Goal: Task Accomplishment & Management: Manage account settings

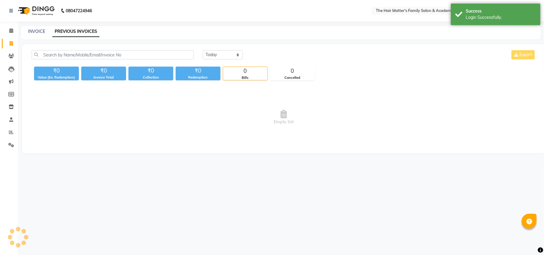
select select "en"
click at [14, 29] on span at bounding box center [11, 31] width 10 height 7
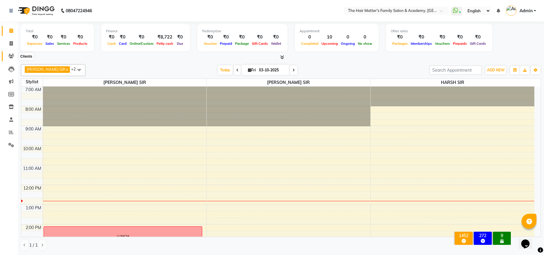
click at [12, 56] on icon at bounding box center [11, 56] width 6 height 4
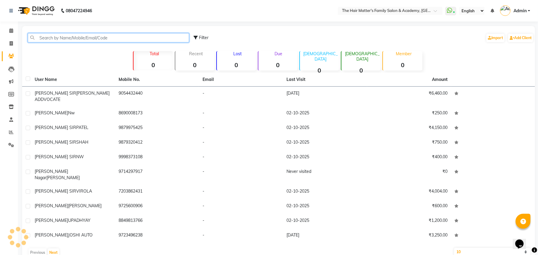
click at [48, 41] on input "text" at bounding box center [108, 37] width 161 height 9
paste input "7698325335"
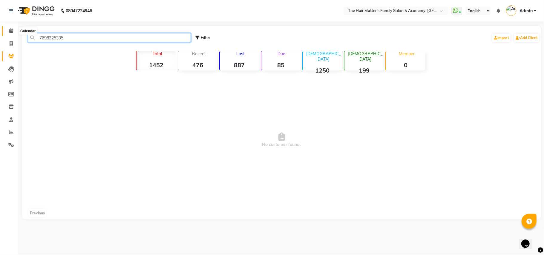
type input "7698325335"
click at [10, 29] on icon at bounding box center [11, 30] width 4 height 4
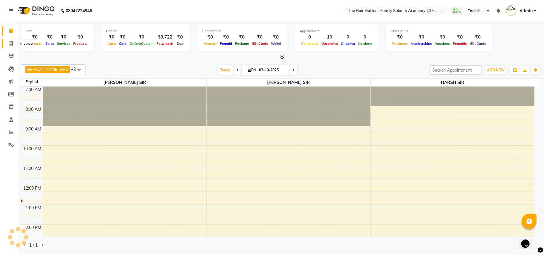
click at [10, 41] on span at bounding box center [11, 43] width 10 height 7
select select "5980"
select select "service"
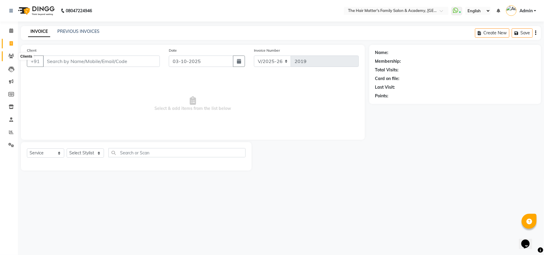
click at [11, 56] on icon at bounding box center [11, 56] width 6 height 4
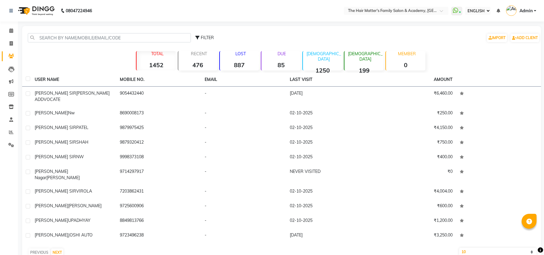
select select "ec"
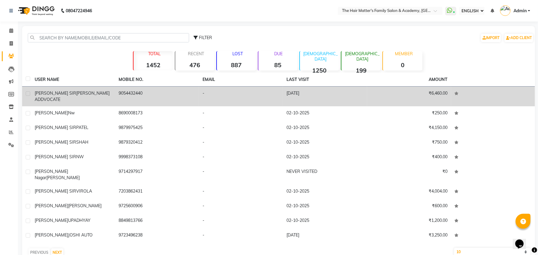
click at [59, 100] on td "[PERSON_NAME] [PERSON_NAME] ADDVOCATE" at bounding box center [73, 97] width 84 height 20
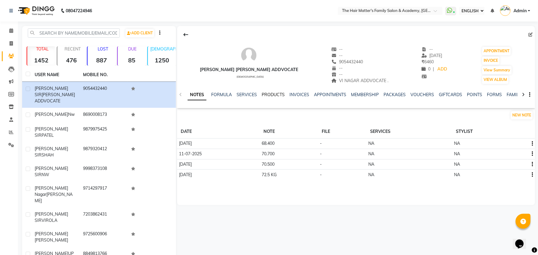
click at [275, 95] on link "PRODUCTS" at bounding box center [273, 94] width 23 height 5
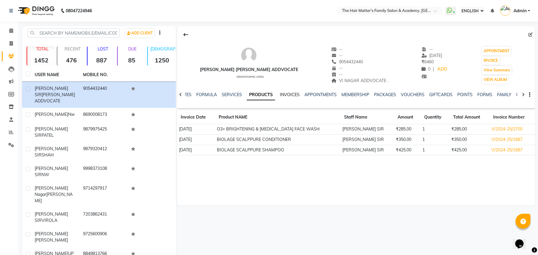
click at [284, 96] on link "INVOICES" at bounding box center [290, 94] width 20 height 5
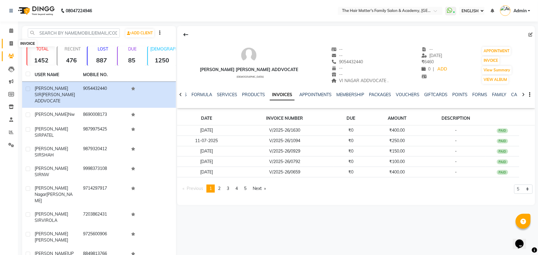
click at [11, 43] on icon at bounding box center [11, 43] width 3 height 4
select select "service"
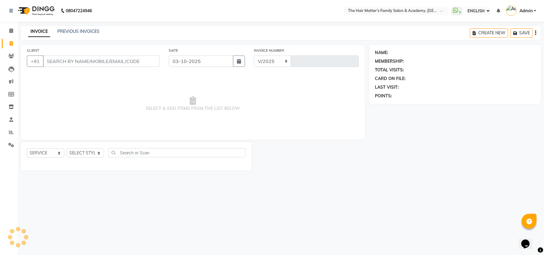
select select "5980"
type input "2019"
click at [10, 30] on icon at bounding box center [11, 30] width 4 height 4
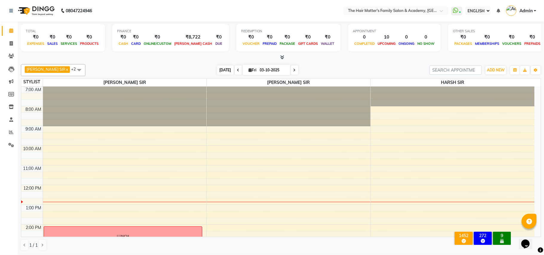
click at [219, 68] on span "[DATE]" at bounding box center [225, 69] width 16 height 9
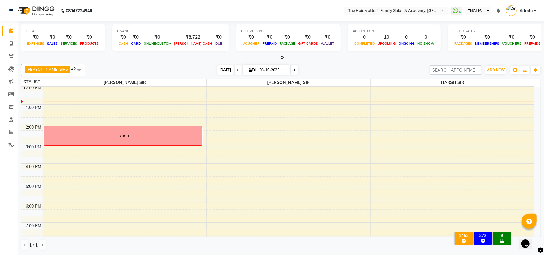
click at [219, 68] on span "[DATE]" at bounding box center [225, 69] width 16 height 9
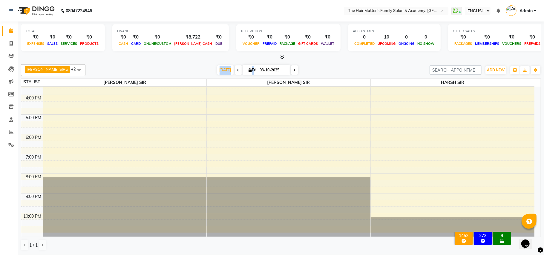
scroll to position [170, 0]
click at [217, 161] on div "7:00 AM 8:00 AM 9:00 AM 10:00 AM 11:00 AM 12:00 PM 1:00 PM 2:00 PM 3:00 PM 4:00…" at bounding box center [278, 74] width 514 height 315
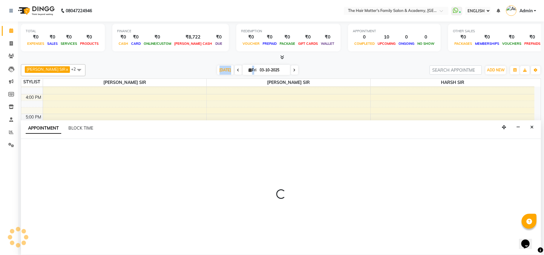
select select "43094"
select select "tentative"
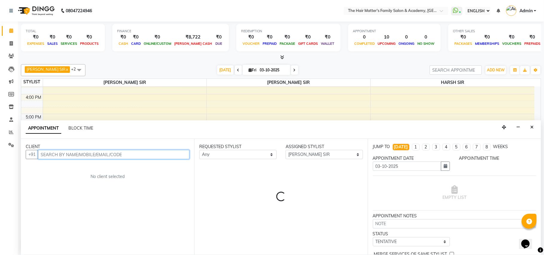
select select "1140"
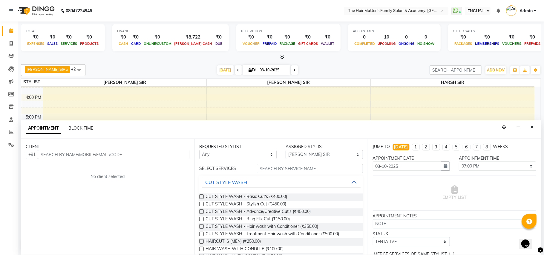
click at [136, 150] on div "CLIENT" at bounding box center [108, 147] width 164 height 6
click at [136, 157] on input "text" at bounding box center [114, 154] width 152 height 9
paste input "95866 96184"
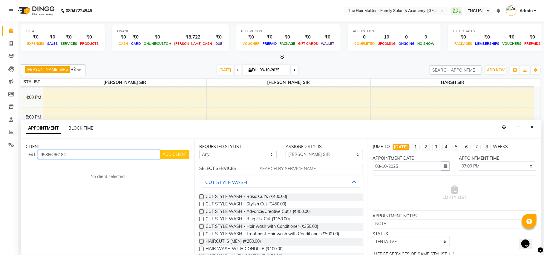
click at [55, 156] on input "95866 96184" at bounding box center [99, 154] width 122 height 9
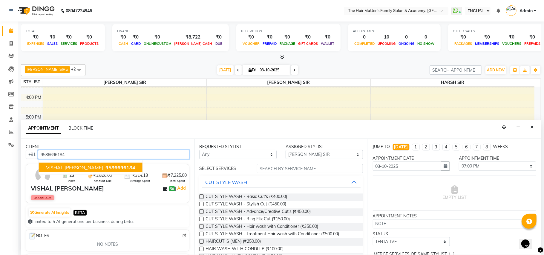
click at [107, 170] on span "9586696184" at bounding box center [121, 168] width 30 height 6
type input "9586696184"
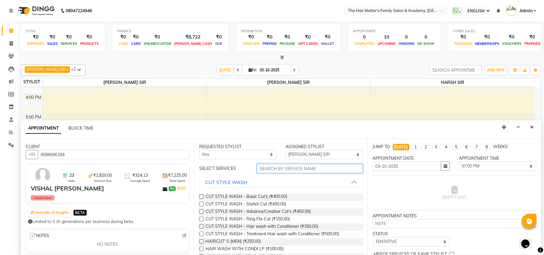
click at [304, 171] on input "text" at bounding box center [310, 168] width 106 height 9
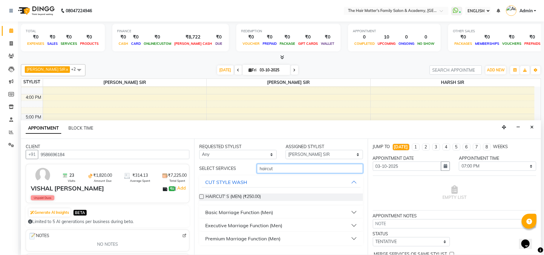
type input "haircut"
click at [201, 196] on label at bounding box center [201, 197] width 4 height 4
click at [201, 196] on input "checkbox" at bounding box center [201, 198] width 4 height 4
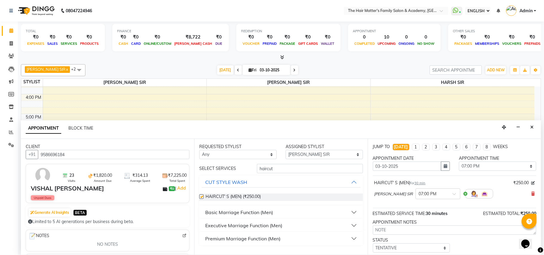
checkbox input "false"
drag, startPoint x: 281, startPoint y: 168, endPoint x: 142, endPoint y: 170, distance: 139.3
click at [150, 170] on div "CLIENT +91 9586696184 23 Visits ₹1,820.00 Amount Due ₹314.13 Average Spent ₹7,2…" at bounding box center [281, 197] width 520 height 116
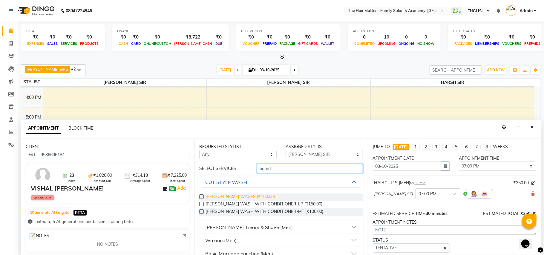
type input "beard"
click at [238, 197] on span "[PERSON_NAME] WAGES (₹150.00)" at bounding box center [240, 197] width 69 height 7
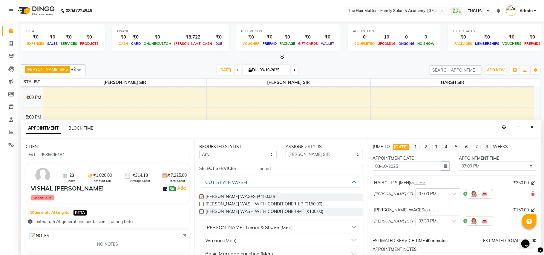
checkbox input "false"
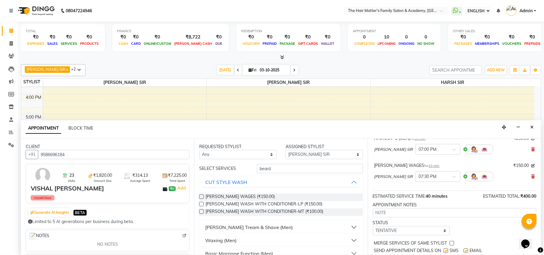
scroll to position [64, 0]
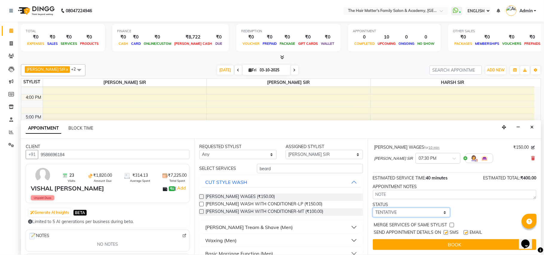
click at [424, 215] on select "SELECT TENTATIVE CONFIRM CHECK-IN UPCOMING" at bounding box center [411, 212] width 77 height 9
select select "confirm booking"
click at [373, 208] on select "SELECT TENTATIVE CONFIRM CHECK-IN UPCOMING" at bounding box center [411, 212] width 77 height 9
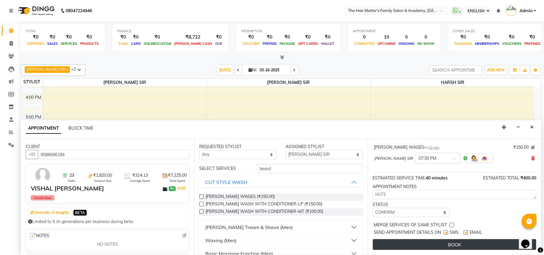
click at [415, 243] on button "BOOK" at bounding box center [455, 244] width 164 height 11
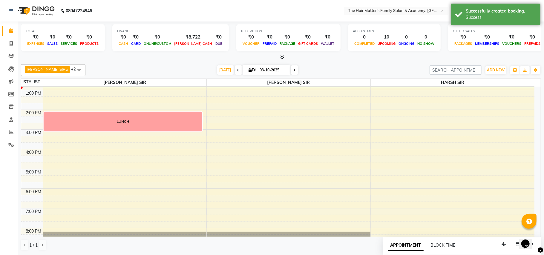
scroll to position [170, 0]
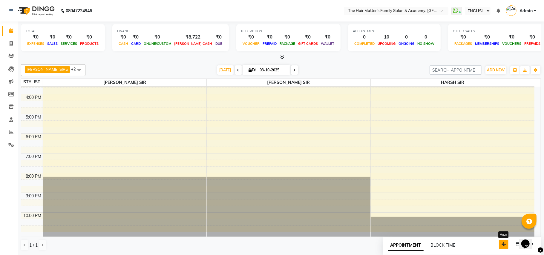
click at [502, 246] on icon "button" at bounding box center [504, 244] width 4 height 4
click at [517, 243] on icon "button" at bounding box center [518, 244] width 4 height 4
select select "tentative"
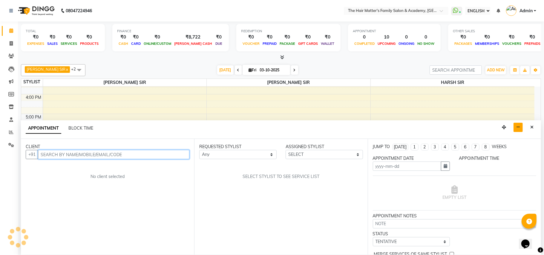
type input "03-10-2025"
select select
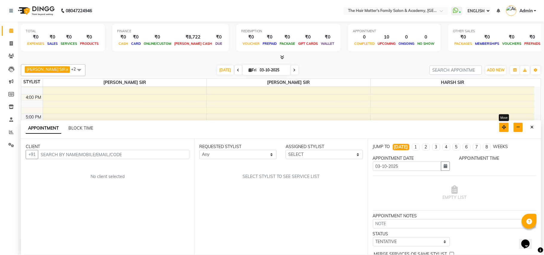
click at [508, 127] on button "button" at bounding box center [505, 127] width 10 height 9
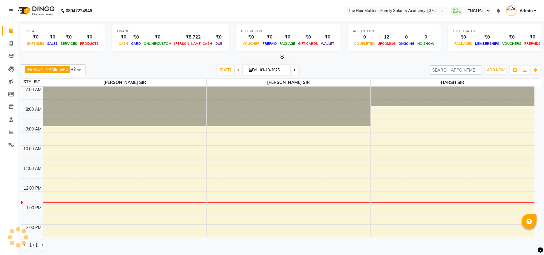
select select "ec"
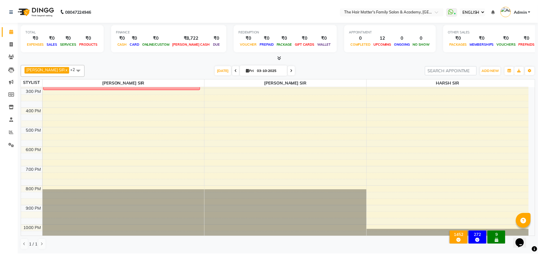
scroll to position [170, 0]
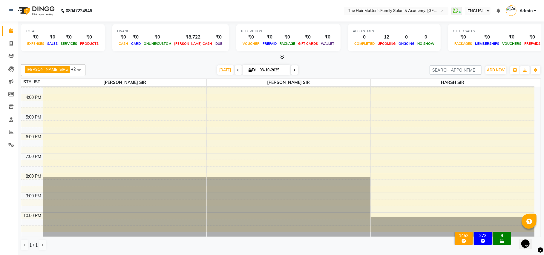
click at [280, 55] on icon at bounding box center [282, 57] width 4 height 4
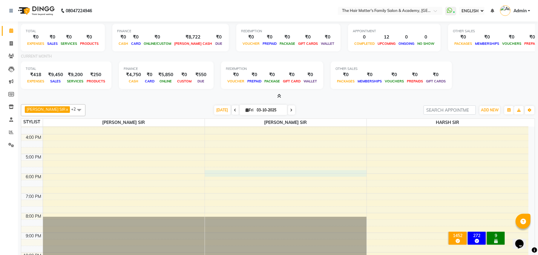
select select "43094"
select select "tentative"
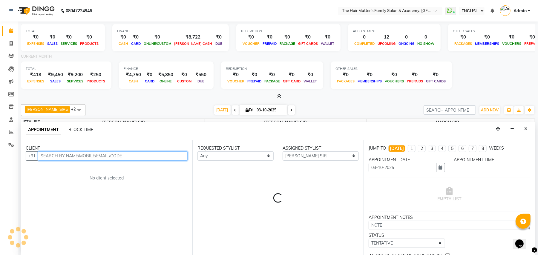
select select "1065"
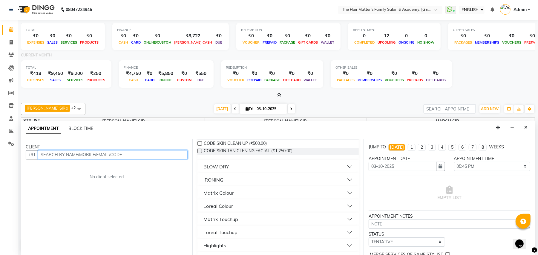
scroll to position [0, 0]
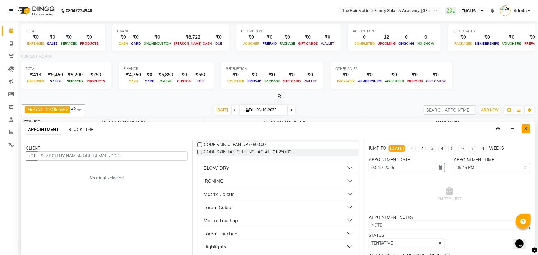
click at [525, 130] on icon "Close" at bounding box center [526, 129] width 3 height 4
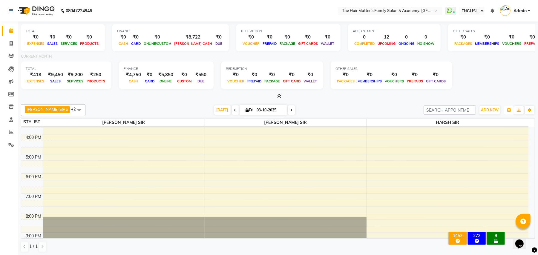
click at [512, 110] on button "button" at bounding box center [510, 110] width 10 height 8
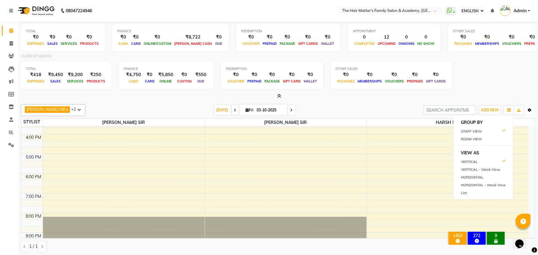
click at [527, 112] on button "Toggle Dropdown" at bounding box center [530, 110] width 10 height 8
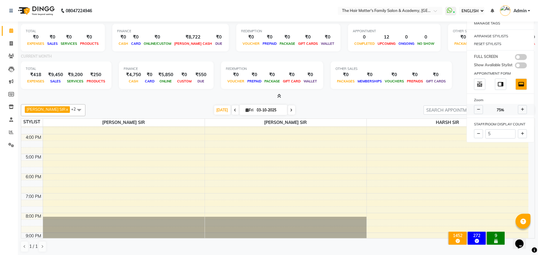
click at [478, 112] on icon at bounding box center [478, 110] width 3 height 4
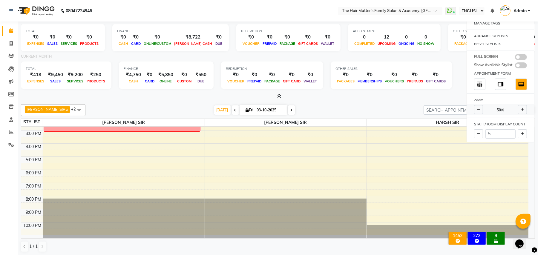
click at [478, 112] on icon at bounding box center [478, 110] width 3 height 4
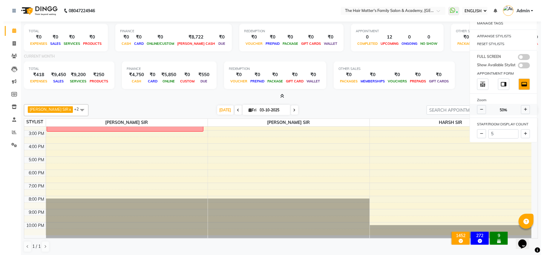
scroll to position [0, 0]
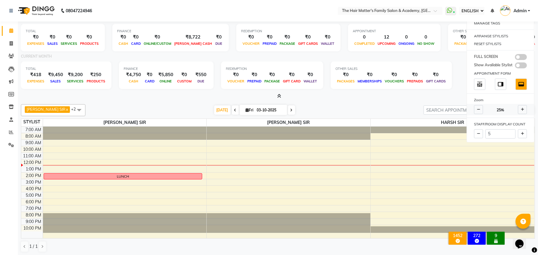
click at [503, 112] on span "25%" at bounding box center [500, 110] width 7 height 5
click at [518, 112] on span at bounding box center [522, 109] width 9 height 9
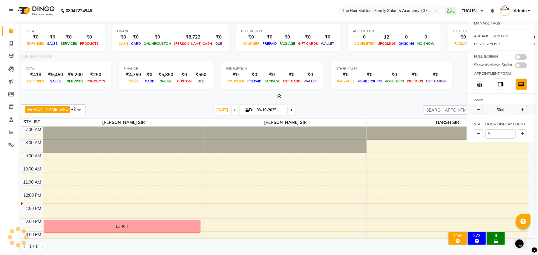
click at [518, 112] on span at bounding box center [522, 109] width 9 height 9
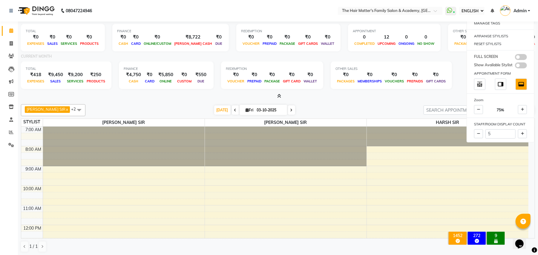
click at [279, 97] on icon at bounding box center [279, 96] width 4 height 4
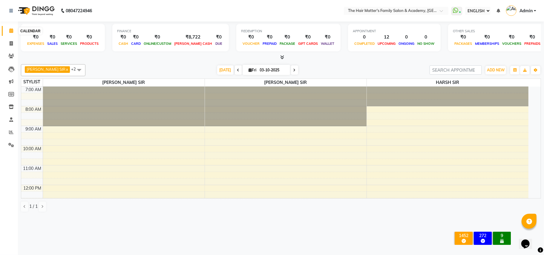
click at [9, 29] on icon at bounding box center [11, 30] width 4 height 4
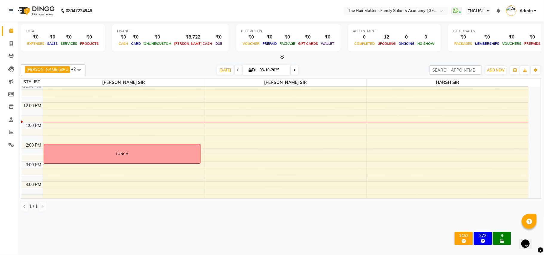
scroll to position [76, 0]
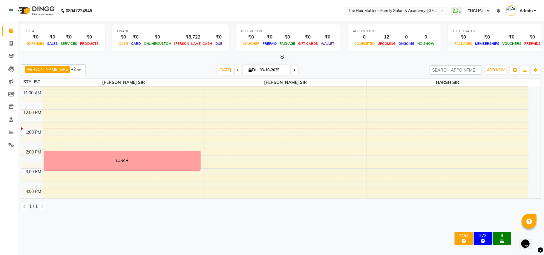
click at [267, 69] on input "03-10-2025" at bounding box center [273, 70] width 30 height 9
select select "10"
select select "2025"
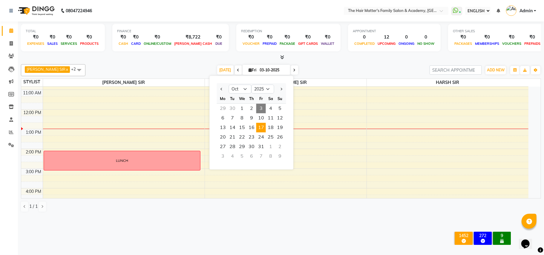
click at [262, 129] on span "17" at bounding box center [261, 128] width 10 height 10
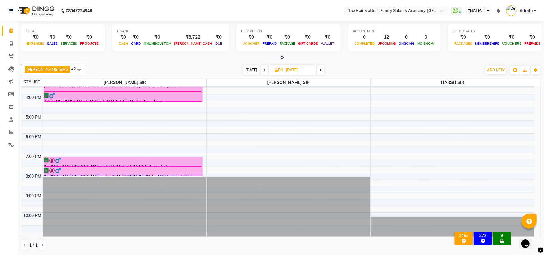
scroll to position [0, 0]
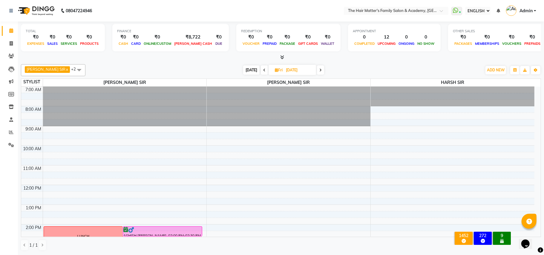
click at [246, 68] on span "[DATE]" at bounding box center [251, 69] width 16 height 9
type input "03-10-2025"
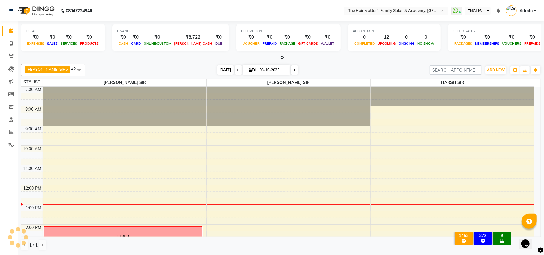
scroll to position [100, 0]
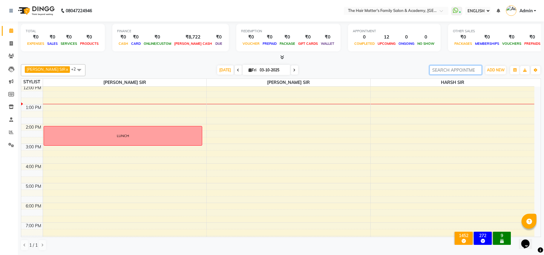
click at [461, 69] on input "search" at bounding box center [456, 69] width 52 height 9
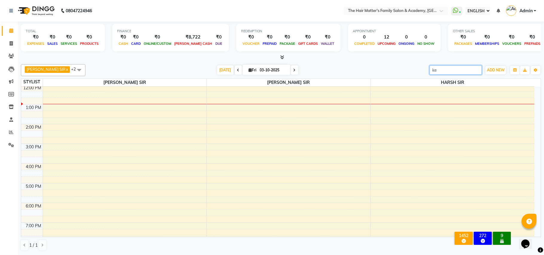
type input "k"
type input "jaisur"
click at [476, 68] on input "jaisur" at bounding box center [456, 69] width 52 height 9
drag, startPoint x: 473, startPoint y: 72, endPoint x: 306, endPoint y: 56, distance: 168.1
click at [306, 56] on div "TOTAL ₹0 EXPENSES ₹0 SALES ₹0 SERVICES ₹0 PRODUCTS FINANCE ₹0 CASH ₹0 CARD ₹0 O…" at bounding box center [281, 138] width 526 height 233
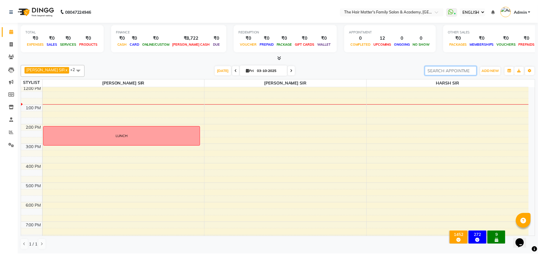
scroll to position [0, 0]
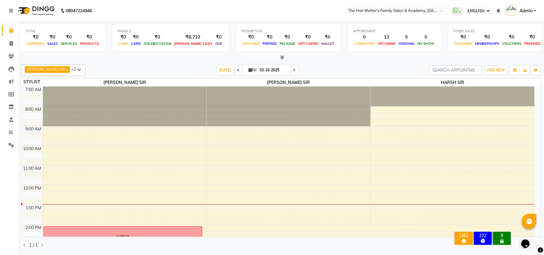
click at [33, 12] on img at bounding box center [35, 10] width 41 height 17
click at [26, 13] on img at bounding box center [35, 10] width 41 height 17
click at [10, 12] on icon at bounding box center [11, 11] width 4 height 4
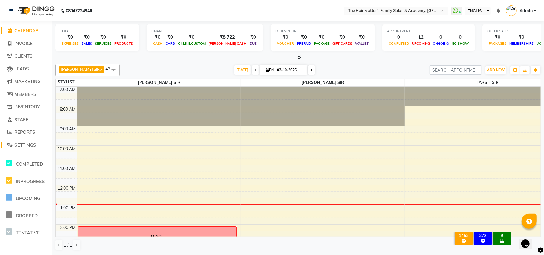
click at [30, 146] on span "SETTINGS" at bounding box center [25, 145] width 22 height 6
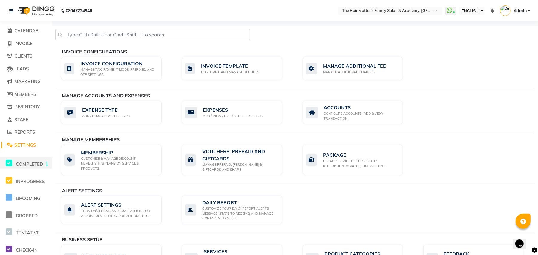
click at [36, 164] on span "COMPLETED" at bounding box center [29, 164] width 27 height 6
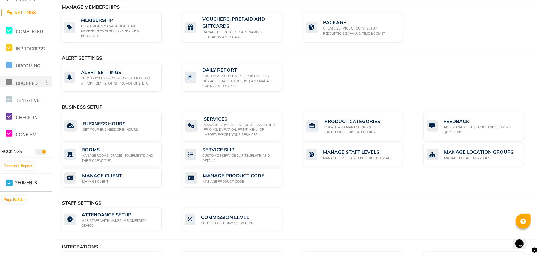
click at [10, 83] on icon at bounding box center [9, 82] width 7 height 7
click at [10, 66] on icon at bounding box center [9, 64] width 7 height 7
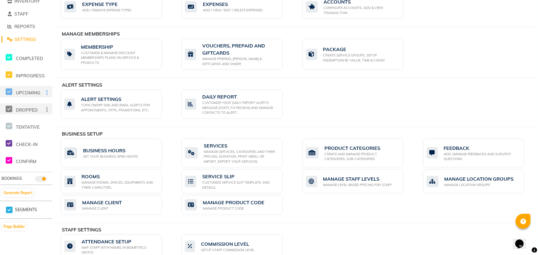
scroll to position [0, 0]
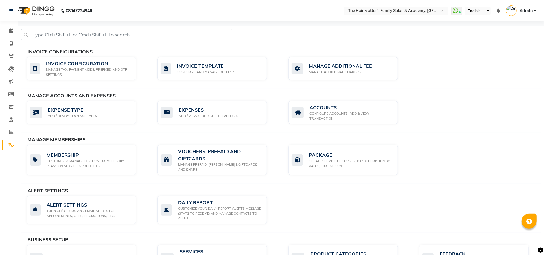
select select "ec"
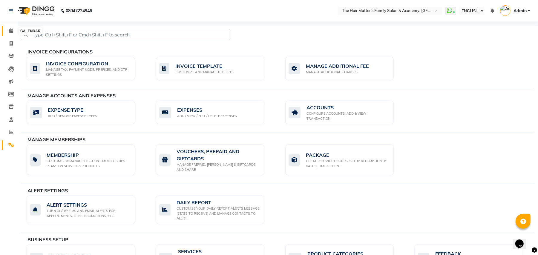
click at [10, 29] on icon at bounding box center [11, 30] width 4 height 4
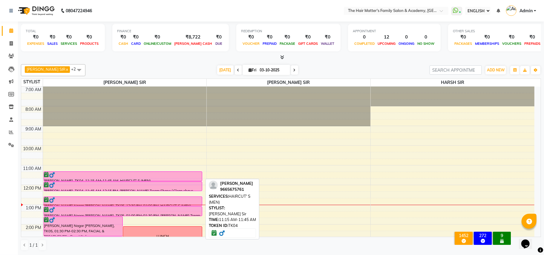
click at [85, 176] on div at bounding box center [123, 175] width 158 height 6
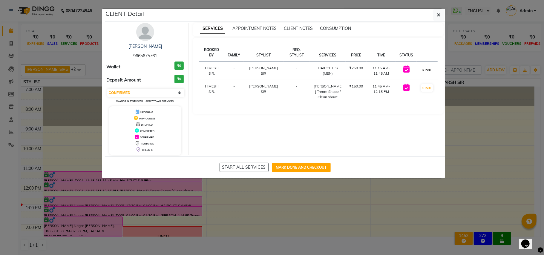
click at [427, 72] on button "START" at bounding box center [427, 69] width 12 height 7
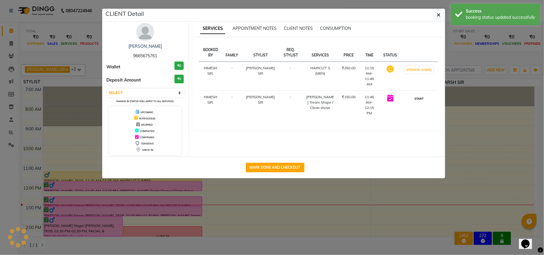
click at [425, 95] on button "START" at bounding box center [419, 98] width 12 height 7
select select "1"
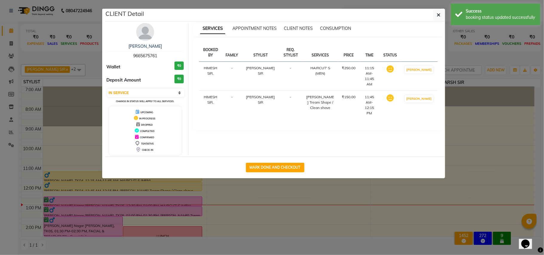
click at [487, 141] on ngb-modal-window "CLIENT Detail YASH SIR SHARMA 9665675761 Wallet ₹0 Deposit Amount ₹0 SELECT IN …" at bounding box center [272, 127] width 544 height 255
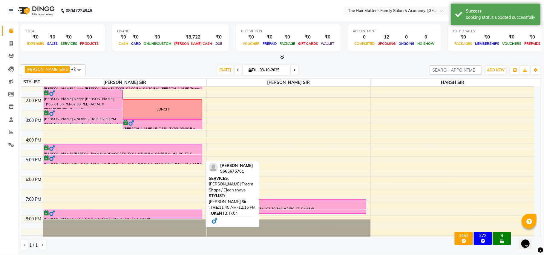
scroll to position [133, 0]
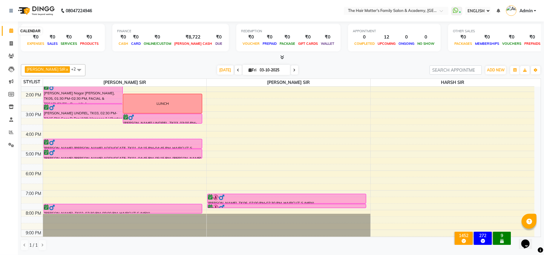
click at [12, 31] on icon at bounding box center [11, 30] width 4 height 4
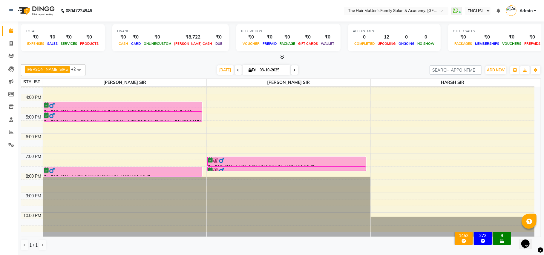
scroll to position [37, 0]
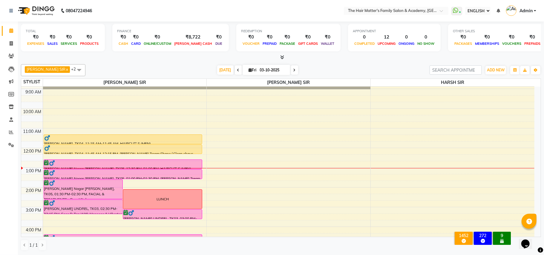
click at [209, 193] on div "7:00 AM 8:00 AM 9:00 AM 10:00 AM 11:00 AM 12:00 PM 1:00 PM 2:00 PM 3:00 PM 4:00…" at bounding box center [278, 207] width 514 height 315
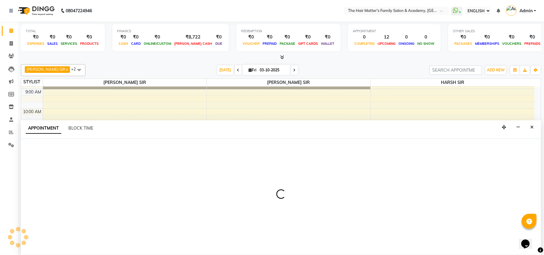
select select "43094"
select select "840"
select select "tentative"
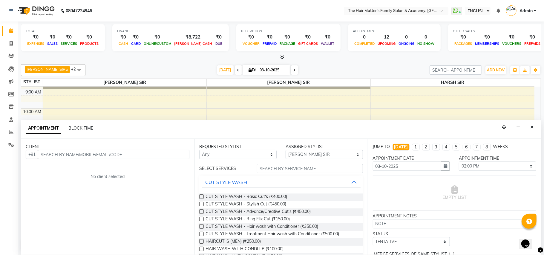
click at [98, 157] on input "text" at bounding box center [114, 154] width 152 height 9
drag, startPoint x: 71, startPoint y: 155, endPoint x: 0, endPoint y: 151, distance: 70.9
click at [0, 150] on app-home "08047224946 Select Location × The Hair Matter's Family Salon & Academy, S.p Rin…" at bounding box center [272, 127] width 544 height 255
type input "7698325335"
click at [168, 155] on span "ADD CLIENT" at bounding box center [175, 154] width 25 height 5
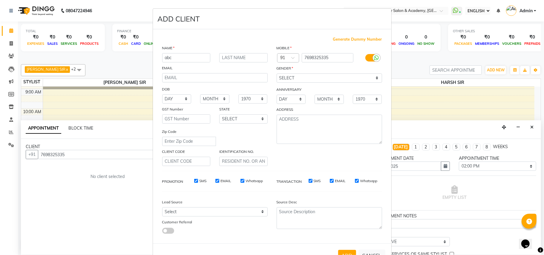
type input "abc"
type input "a"
type input "ayojan nagar"
click at [195, 58] on input "abc" at bounding box center [186, 57] width 48 height 9
type input "abc mishara sir"
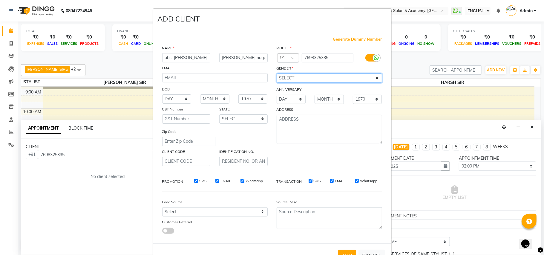
click at [342, 77] on select "SELECT MALE FEMALE OTHER PREFER NOT TO SAY" at bounding box center [330, 78] width 106 height 9
select select "[DEMOGRAPHIC_DATA]"
click at [277, 74] on select "SELECT MALE FEMALE OTHER PREFER NOT TO SAY" at bounding box center [330, 78] width 106 height 9
click at [222, 213] on select "Select Walk-in Referral Internet Friend Word of Mouth Advertisement Facebook Ju…" at bounding box center [215, 211] width 106 height 9
select select "37903"
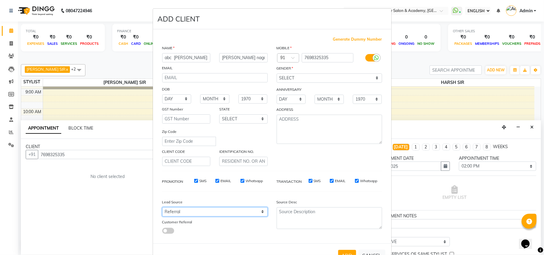
click at [162, 207] on select "Select Walk-in Referral Internet Friend Word of Mouth Advertisement Facebook Ju…" at bounding box center [215, 211] width 106 height 9
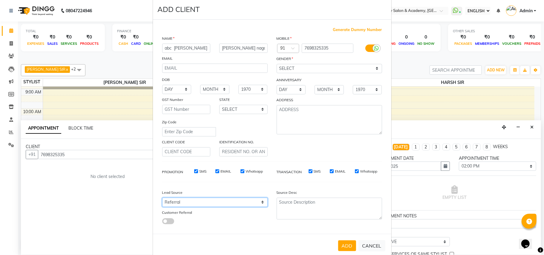
scroll to position [19, 0]
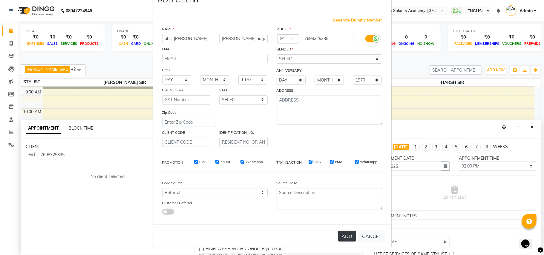
click at [340, 238] on button "ADD" at bounding box center [347, 236] width 18 height 11
select select
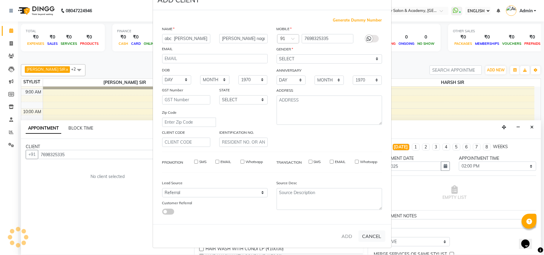
select select
checkbox input "false"
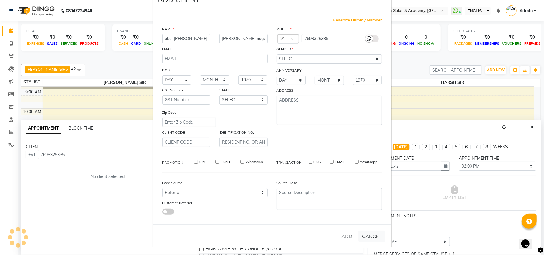
checkbox input "false"
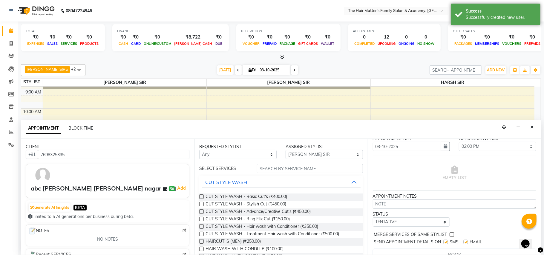
scroll to position [31, 0]
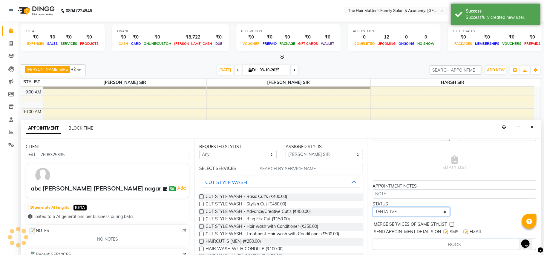
click at [384, 214] on select "SELECT TENTATIVE CONFIRM CHECK-IN UPCOMING" at bounding box center [411, 211] width 77 height 9
select select "confirm booking"
click at [373, 208] on select "SELECT TENTATIVE CONFIRM CHECK-IN UPCOMING" at bounding box center [411, 211] width 77 height 9
click at [268, 169] on input "text" at bounding box center [310, 168] width 106 height 9
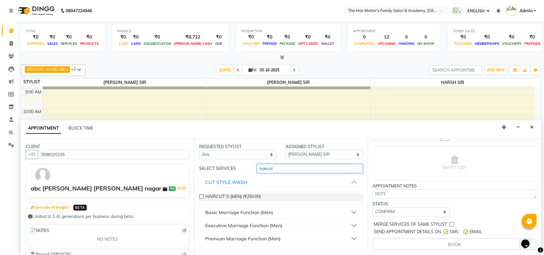
type input "haircut"
click at [202, 198] on label at bounding box center [201, 197] width 4 height 4
click at [202, 198] on input "checkbox" at bounding box center [201, 198] width 4 height 4
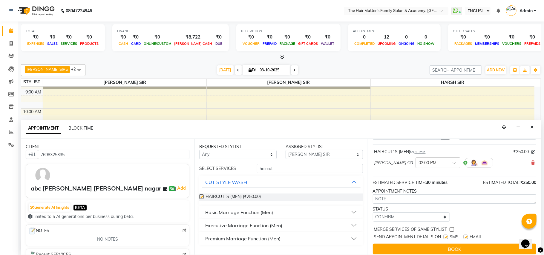
checkbox input "false"
drag, startPoint x: 299, startPoint y: 170, endPoint x: 181, endPoint y: 167, distance: 118.7
click at [188, 167] on div "CLIENT +91 7698325335 abc mishara sir ayojan nagar ₹0 | Add Generate AI Insight…" at bounding box center [281, 197] width 520 height 116
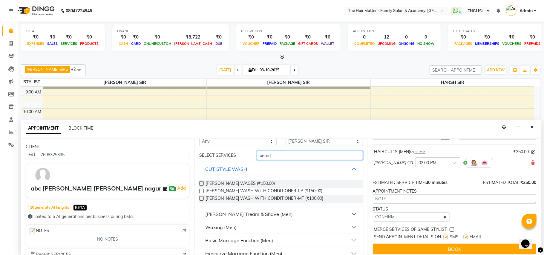
scroll to position [14, 0]
type input "beard"
click at [351, 211] on button "[PERSON_NAME] Tream & Shave (Men)" at bounding box center [281, 213] width 159 height 11
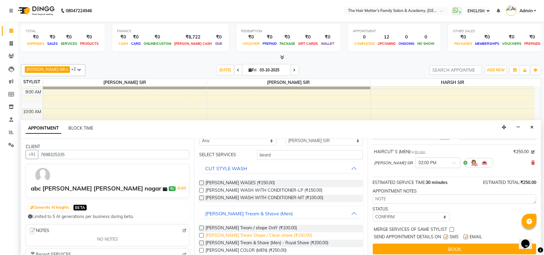
click at [265, 236] on span "Beard Tream Shape / Clean shave (₹150.00)" at bounding box center [259, 236] width 106 height 7
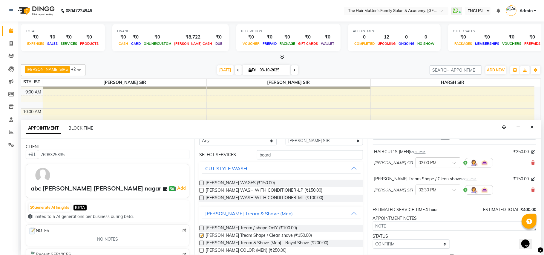
checkbox input "false"
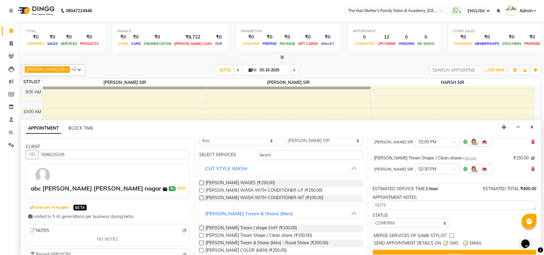
scroll to position [64, 0]
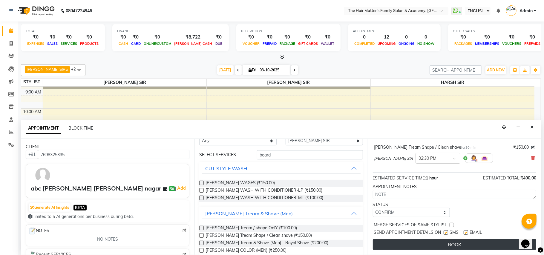
click at [400, 244] on button "BOOK" at bounding box center [455, 244] width 164 height 11
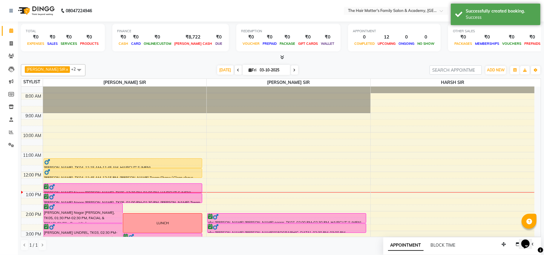
scroll to position [0, 0]
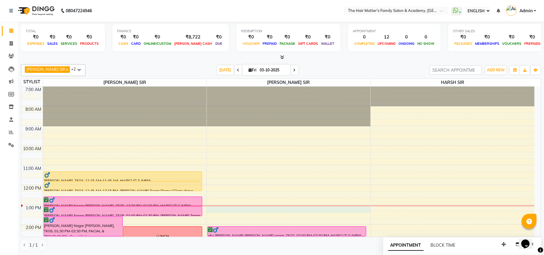
click at [220, 209] on div "7:00 AM 8:00 AM 9:00 AM 10:00 AM 11:00 AM 12:00 PM 1:00 PM 2:00 PM 3:00 PM 4:00…" at bounding box center [278, 244] width 514 height 315
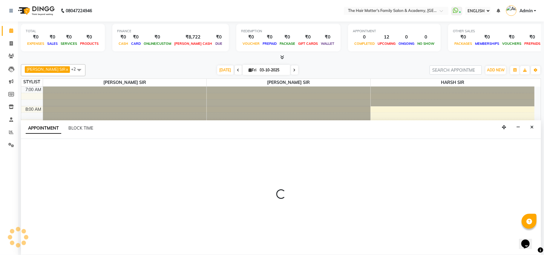
select select "43094"
select select "780"
select select "tentative"
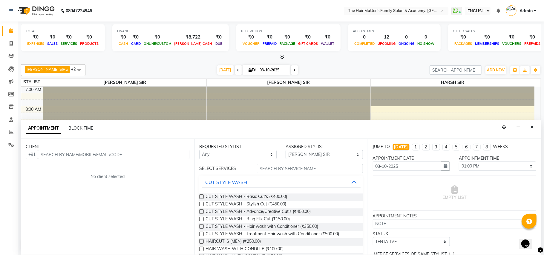
click at [144, 157] on input "text" at bounding box center [114, 154] width 152 height 9
click at [56, 152] on input "81560 66710" at bounding box center [99, 154] width 122 height 9
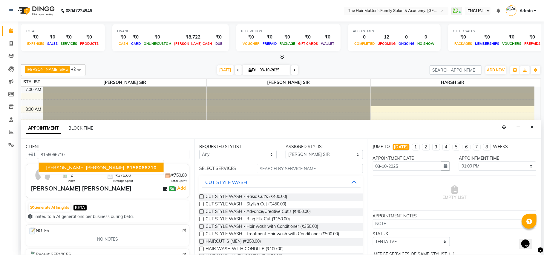
click at [127, 170] on span "8156066710" at bounding box center [142, 168] width 30 height 6
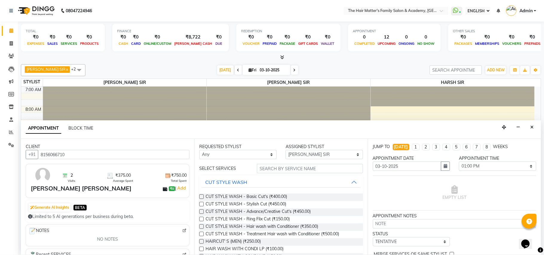
type input "8156066710"
click at [278, 170] on input "text" at bounding box center [310, 168] width 106 height 9
type input "a"
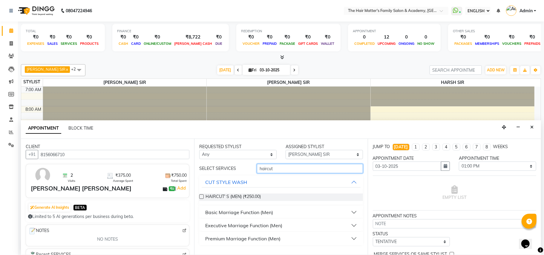
type input "haircut"
click at [201, 199] on label at bounding box center [201, 197] width 4 height 4
click at [201, 199] on input "checkbox" at bounding box center [201, 198] width 4 height 4
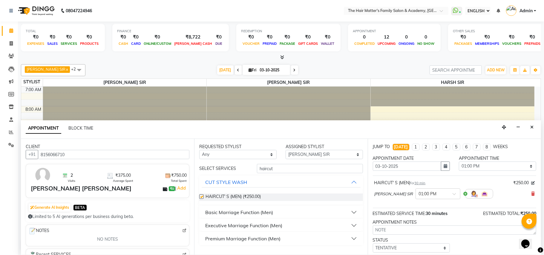
checkbox input "false"
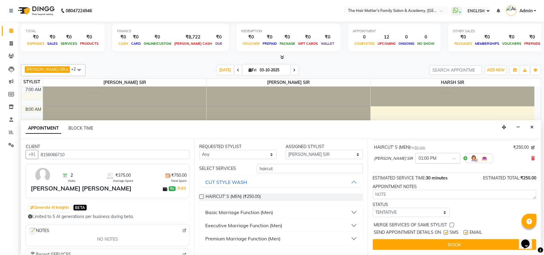
click at [429, 156] on input "text" at bounding box center [432, 158] width 26 height 6
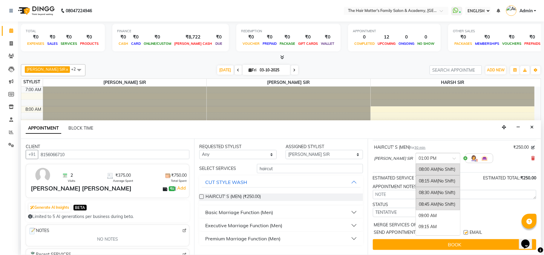
scroll to position [224, 0]
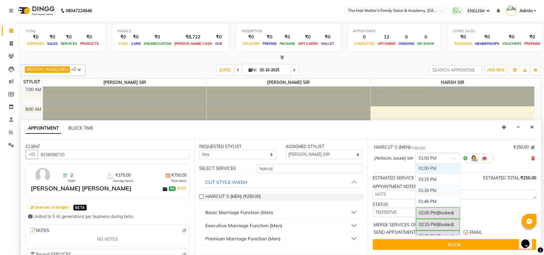
click at [416, 192] on div "01:30 PM" at bounding box center [438, 190] width 44 height 11
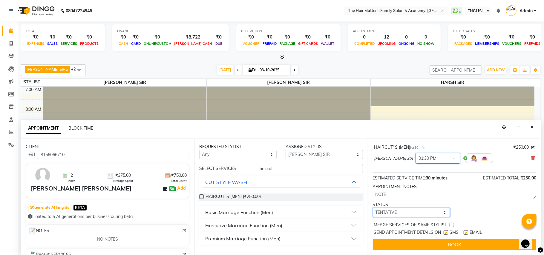
click at [407, 213] on select "SELECT TENTATIVE CONFIRM CHECK-IN UPCOMING" at bounding box center [411, 212] width 77 height 9
select select "confirm booking"
click at [373, 209] on select "SELECT TENTATIVE CONFIRM CHECK-IN UPCOMING" at bounding box center [411, 212] width 77 height 9
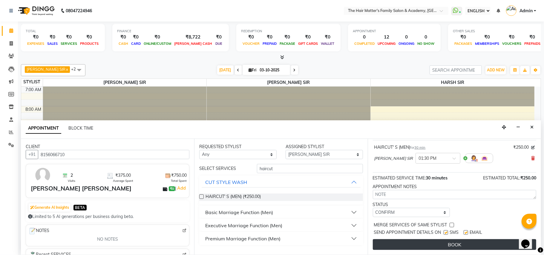
click at [428, 247] on button "BOOK" at bounding box center [455, 244] width 164 height 11
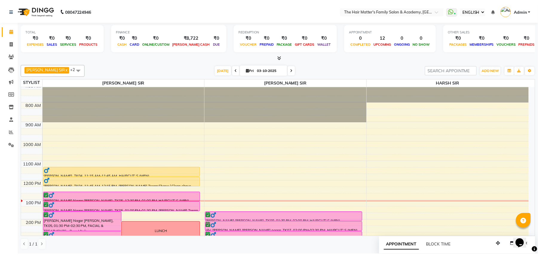
scroll to position [0, 0]
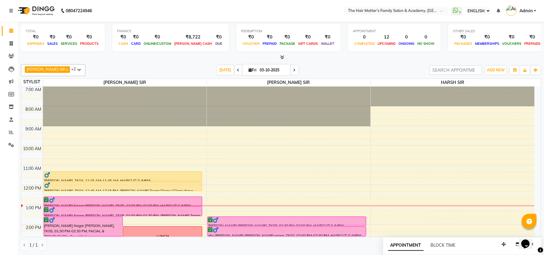
click at [286, 57] on div at bounding box center [281, 57] width 520 height 6
click at [282, 57] on icon at bounding box center [282, 57] width 4 height 4
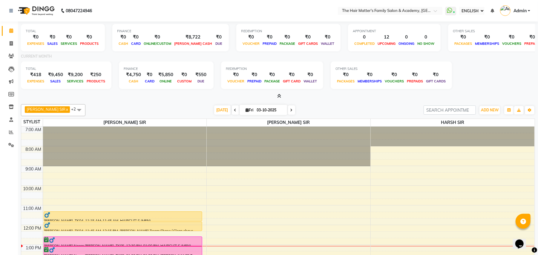
click at [196, 76] on div "₹550" at bounding box center [201, 74] width 16 height 7
click at [198, 77] on div "₹550" at bounding box center [201, 74] width 16 height 7
click at [12, 57] on icon at bounding box center [11, 56] width 6 height 4
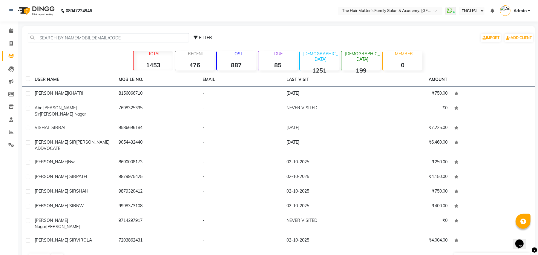
click at [280, 65] on strong "85" at bounding box center [278, 64] width 39 height 7
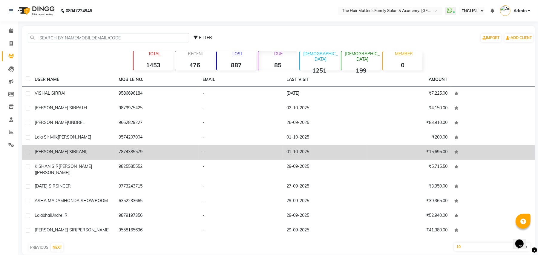
scroll to position [4, 0]
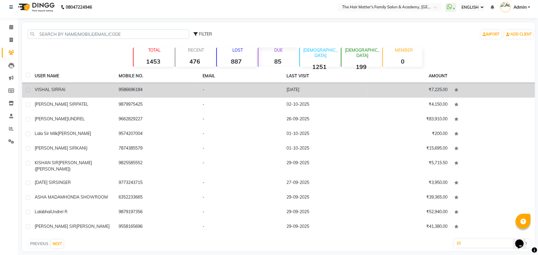
click at [74, 96] on td "VISHAL SIR RAI" at bounding box center [73, 90] width 84 height 15
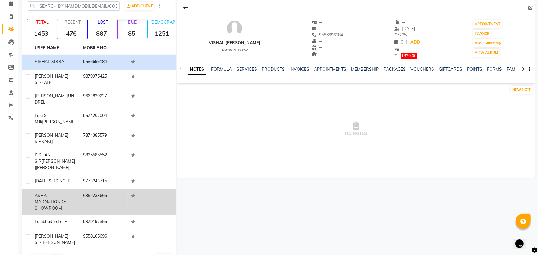
scroll to position [30, 0]
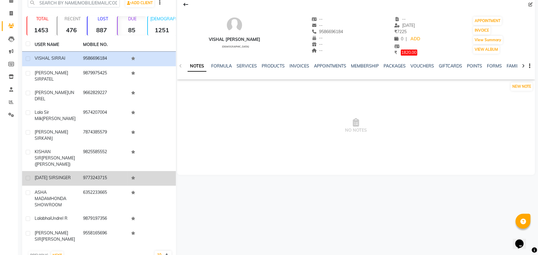
click at [74, 171] on td "RAJA SIR SINGER" at bounding box center [55, 178] width 48 height 15
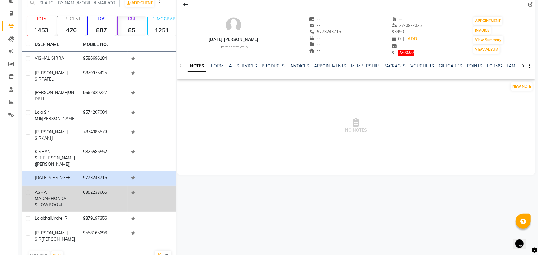
click at [68, 190] on div "ASHA MADAM HONDA SHOWROOM" at bounding box center [55, 199] width 41 height 19
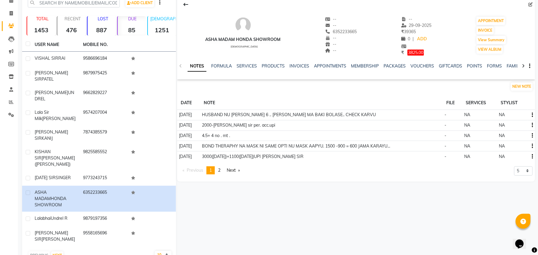
drag, startPoint x: 541, startPoint y: 171, endPoint x: 13, endPoint y: 11, distance: 551.2
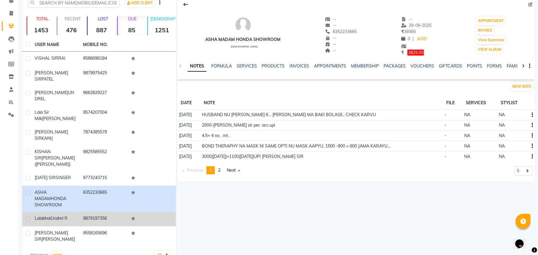
click at [59, 216] on span "Undrel R" at bounding box center [59, 218] width 17 height 5
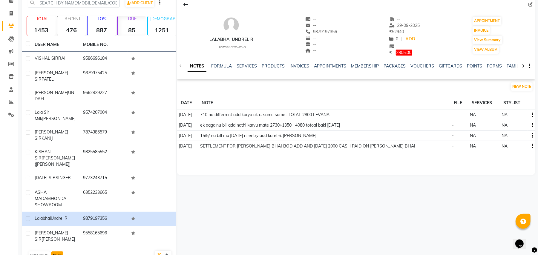
click at [54, 252] on button "NEXT" at bounding box center [57, 256] width 12 height 8
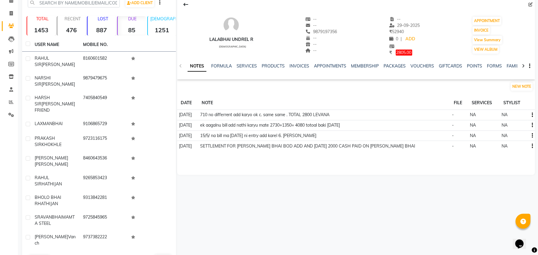
click at [54, 255] on button "NEXT" at bounding box center [57, 260] width 12 height 8
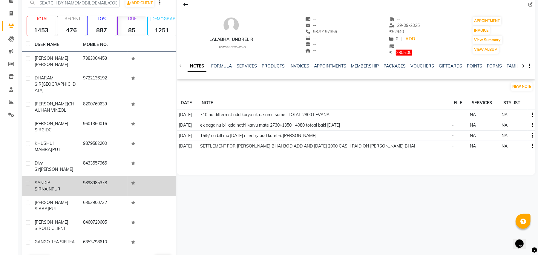
scroll to position [39, 0]
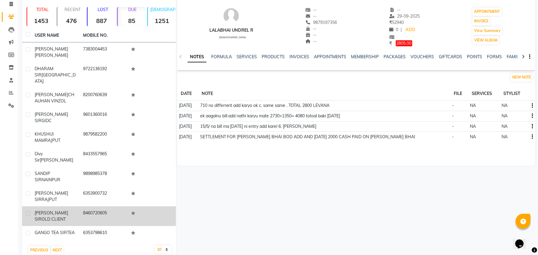
click at [57, 210] on div "HIMANSHU SIR OLD CLIENT" at bounding box center [55, 216] width 41 height 13
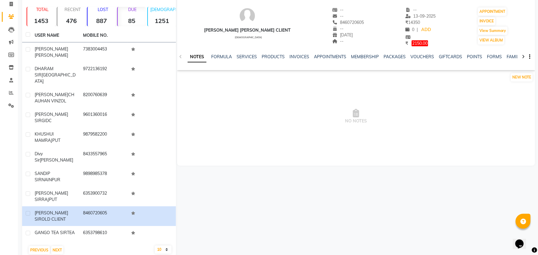
click at [59, 244] on div "USER NAME MOBILE NO. narendra sir champavat 7383004453 DHARAM SIR AYOZAN NAGAR …" at bounding box center [99, 143] width 154 height 229
click at [58, 246] on button "NEXT" at bounding box center [57, 250] width 12 height 8
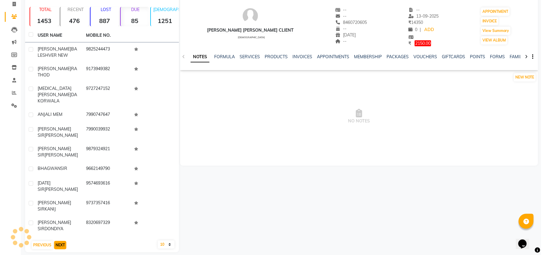
scroll to position [29, 0]
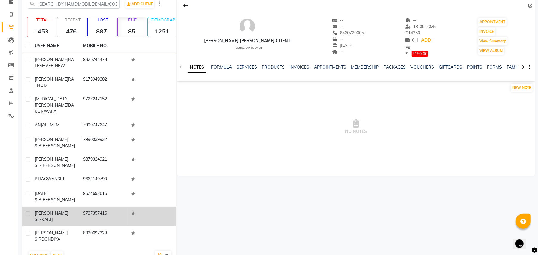
click at [53, 217] on span "KANIJ" at bounding box center [47, 219] width 11 height 5
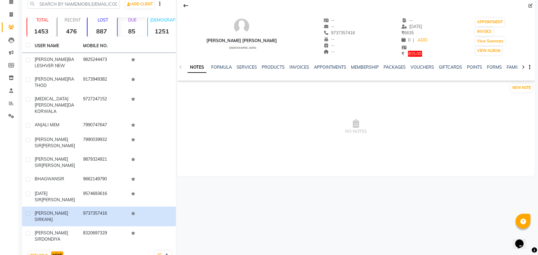
click at [55, 252] on button "NEXT" at bounding box center [57, 256] width 12 height 8
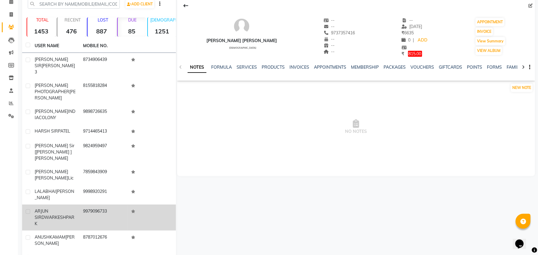
click at [47, 205] on td "ARJUN SIR DWARKESHPARK" at bounding box center [55, 218] width 48 height 26
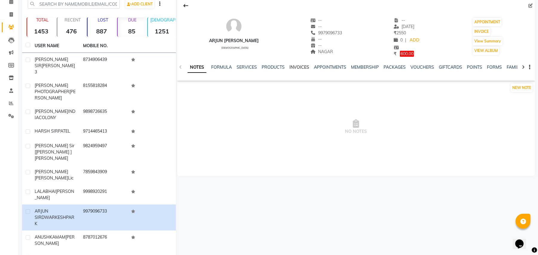
click at [301, 69] on link "INVOICES" at bounding box center [300, 67] width 20 height 5
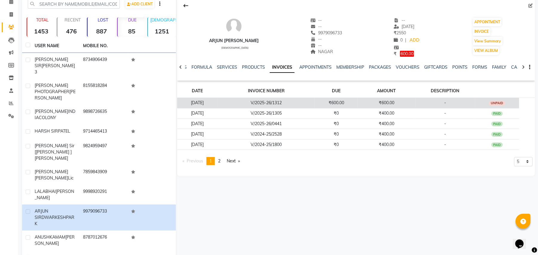
click at [341, 105] on td "₹600.00" at bounding box center [336, 103] width 43 height 10
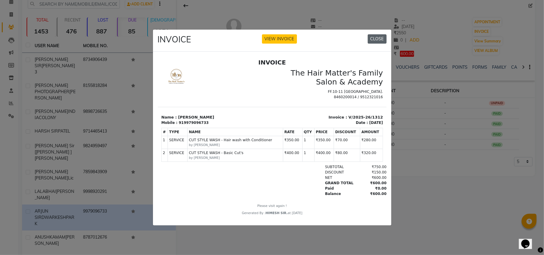
click at [371, 37] on button "CLOSE" at bounding box center [377, 38] width 19 height 9
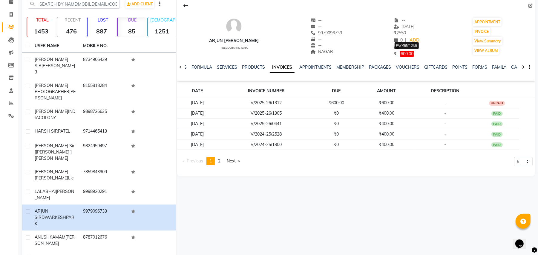
click at [407, 55] on span "600.00" at bounding box center [407, 54] width 14 height 6
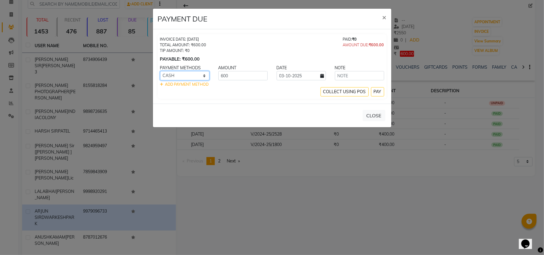
click at [192, 77] on select "CARD GPay UPI PhonePe PayTM CASH ONLINE" at bounding box center [184, 75] width 49 height 9
select select "2"
click at [160, 71] on select "CARD GPay UPI PhonePe PayTM CASH ONLINE" at bounding box center [184, 75] width 49 height 9
click at [372, 74] on input "text" at bounding box center [359, 75] width 49 height 9
type input "b"
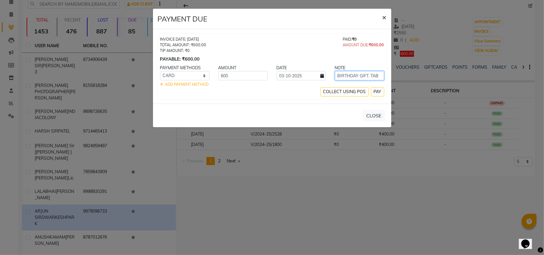
type input "BIRTHDAY GIFT. TAB"
click at [383, 19] on span "×" at bounding box center [385, 17] width 4 height 9
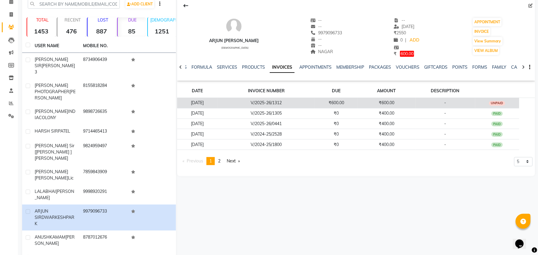
click at [379, 105] on td "₹600.00" at bounding box center [387, 103] width 58 height 10
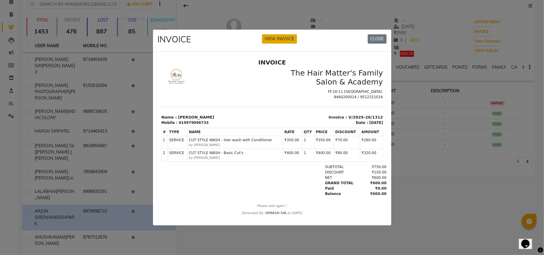
click at [281, 37] on button "VIEW INVOICE" at bounding box center [279, 38] width 35 height 9
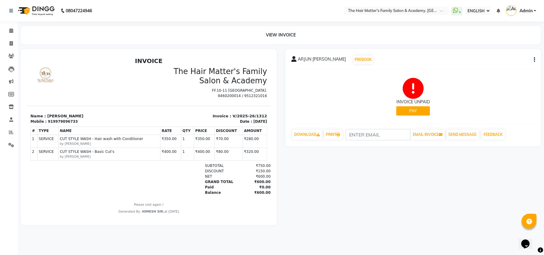
click at [533, 59] on button "button" at bounding box center [534, 60] width 4 height 6
click at [470, 70] on div "EDIT INVOICE" at bounding box center [487, 73] width 75 height 7
select select "service"
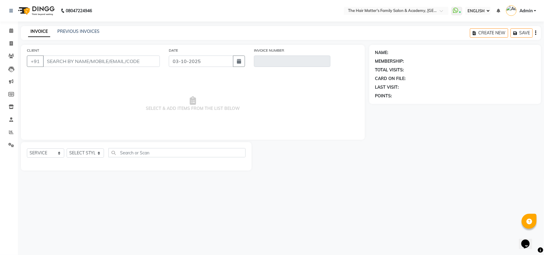
type input "9979096733"
type input "V/2025-26/1312"
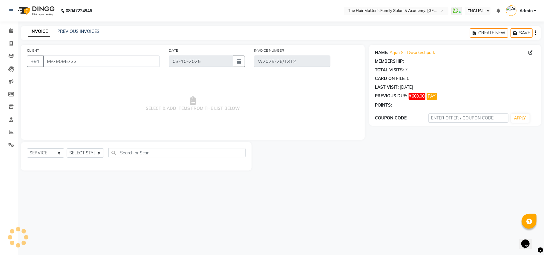
type input "31-07-2025"
select select "select"
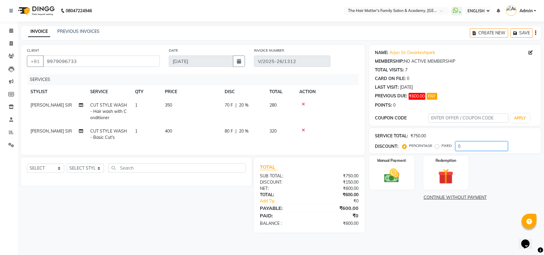
drag, startPoint x: 458, startPoint y: 145, endPoint x: 456, endPoint y: 139, distance: 6.8
click at [456, 145] on input "0" at bounding box center [482, 146] width 52 height 9
type input "100"
click at [442, 201] on link "CONTINUE WITHOUT PAYMENT" at bounding box center [455, 198] width 169 height 6
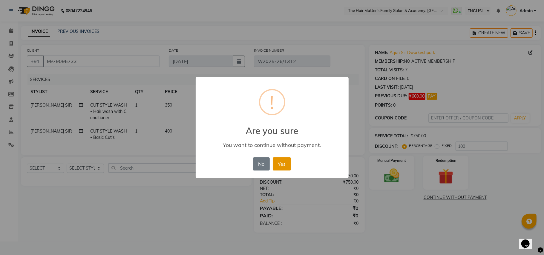
click at [279, 169] on button "Yes" at bounding box center [282, 164] width 18 height 13
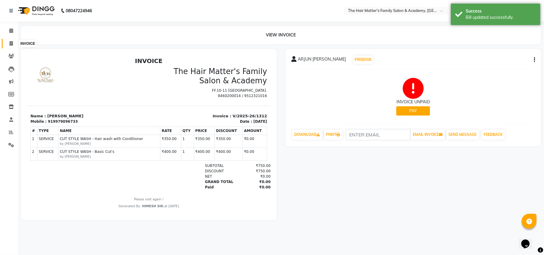
click at [10, 45] on icon at bounding box center [11, 43] width 3 height 4
select select "5980"
select select "service"
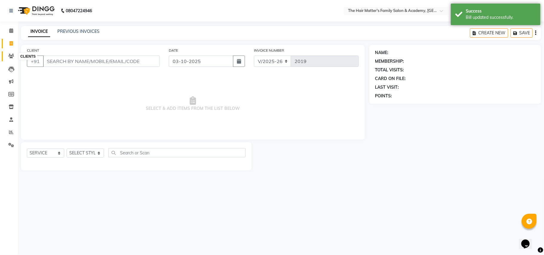
click at [10, 54] on icon at bounding box center [11, 56] width 6 height 4
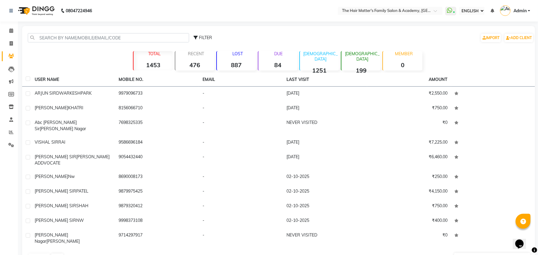
click at [280, 65] on strong "84" at bounding box center [278, 64] width 39 height 7
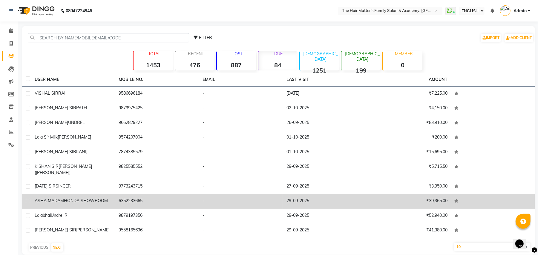
scroll to position [4, 0]
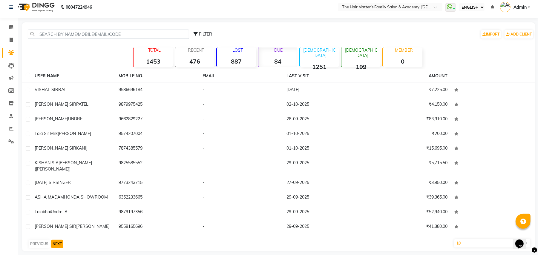
click at [57, 241] on button "NEXT" at bounding box center [57, 244] width 12 height 8
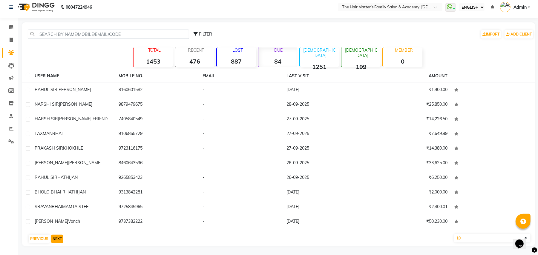
click at [57, 241] on button "NEXT" at bounding box center [57, 239] width 12 height 8
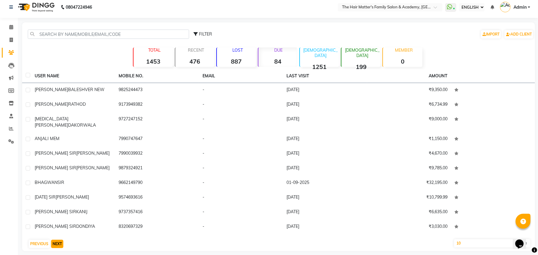
click at [57, 241] on button "NEXT" at bounding box center [57, 244] width 12 height 8
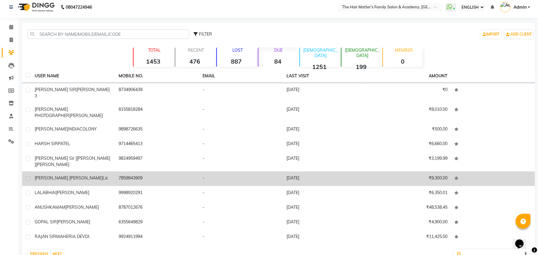
click at [103, 175] on span "lic" at bounding box center [105, 177] width 5 height 5
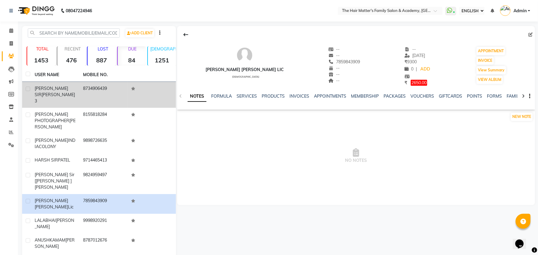
click at [61, 93] on div "SIDDHRAJ SIR SHALIN 3" at bounding box center [55, 94] width 41 height 19
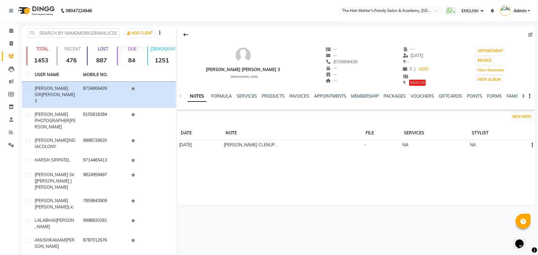
click at [305, 99] on div "INVOICES" at bounding box center [300, 96] width 20 height 6
click at [300, 94] on link "INVOICES" at bounding box center [300, 96] width 20 height 5
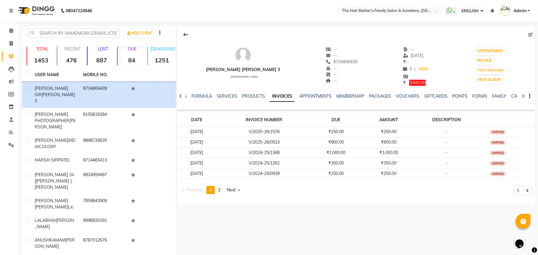
scroll to position [46, 0]
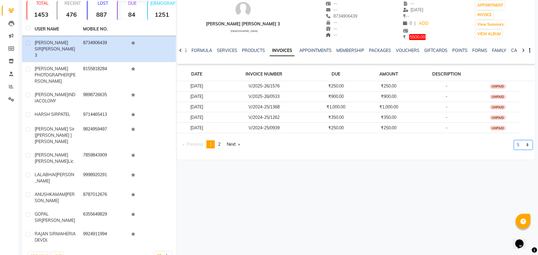
click at [519, 148] on select "5 10 50 100 500" at bounding box center [523, 144] width 19 height 9
click at [514, 150] on select "5 10 50 100 500" at bounding box center [523, 144] width 19 height 9
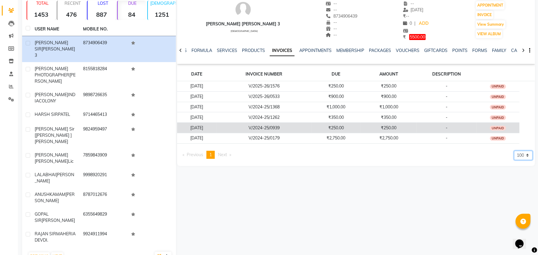
scroll to position [0, 0]
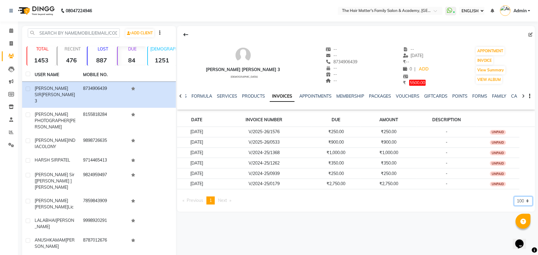
click at [523, 203] on select "5 10 50 100 500" at bounding box center [523, 201] width 19 height 9
select select "500"
click at [514, 197] on select "5 10 50 100 500" at bounding box center [523, 201] width 19 height 9
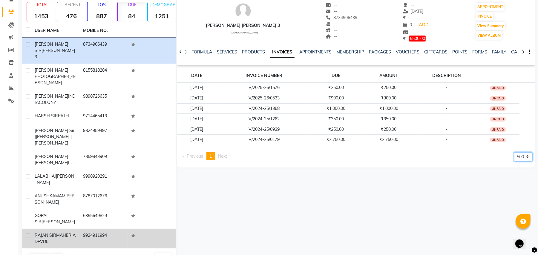
scroll to position [46, 0]
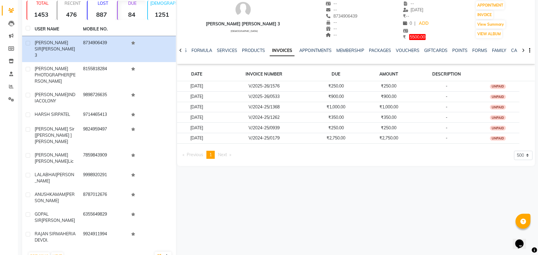
click at [162, 252] on select "10 50 100" at bounding box center [163, 256] width 17 height 8
select select "100"
click at [155, 252] on select "10 50 100" at bounding box center [163, 256] width 17 height 8
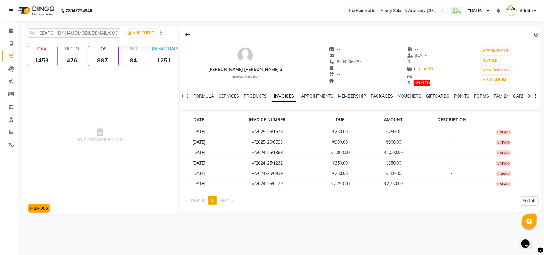
click at [31, 211] on button "PREVIOUS" at bounding box center [38, 208] width 21 height 8
click at [36, 210] on button "PREVIOUS" at bounding box center [38, 208] width 21 height 8
click at [12, 46] on span at bounding box center [11, 43] width 10 height 7
select select "5980"
select select "service"
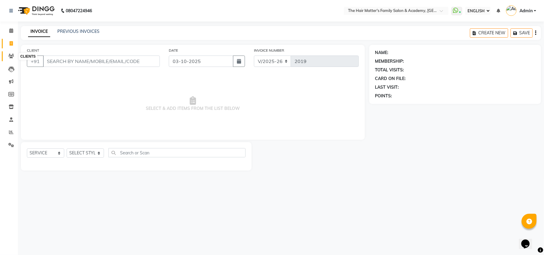
click at [12, 54] on icon at bounding box center [11, 56] width 6 height 4
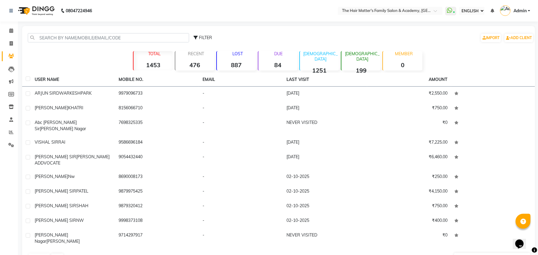
click at [275, 63] on strong "84" at bounding box center [278, 64] width 39 height 7
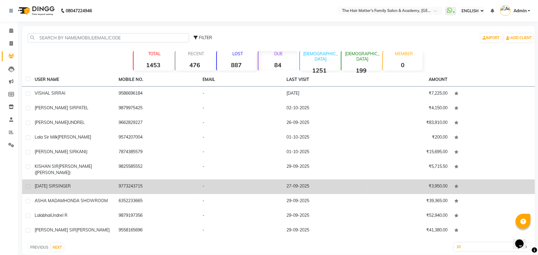
scroll to position [4, 0]
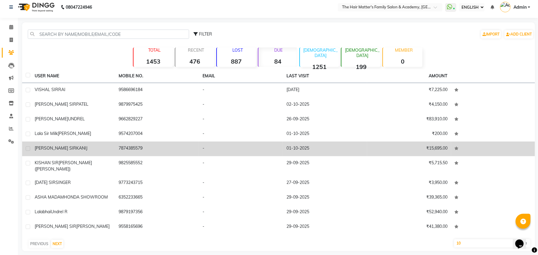
click at [76, 148] on span "KANIJ" at bounding box center [81, 148] width 11 height 5
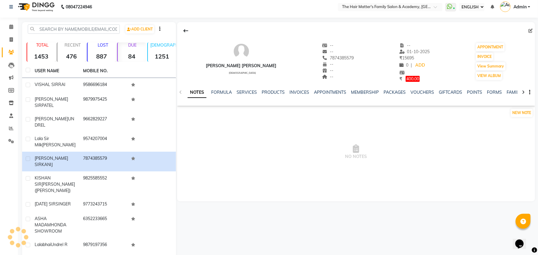
scroll to position [30, 0]
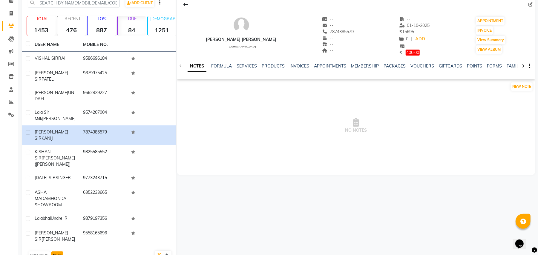
click at [56, 252] on button "NEXT" at bounding box center [57, 256] width 12 height 8
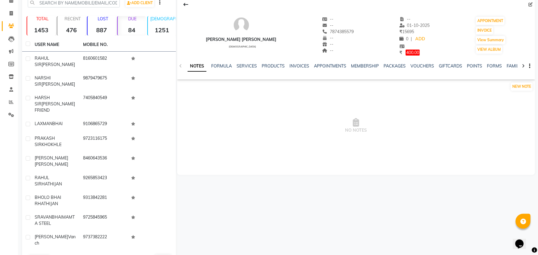
drag, startPoint x: 56, startPoint y: 239, endPoint x: 112, endPoint y: 236, distance: 56.0
click at [104, 236] on div "USER NAME MOBILE NO. RAHUL SIR MISTRY 8160601582 NARSHI SIR CHUNARA 9879479675 …" at bounding box center [99, 152] width 154 height 229
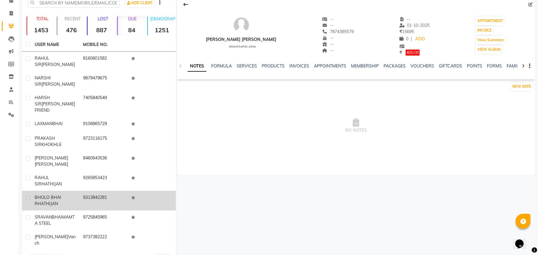
click at [47, 195] on span "BHOLO BHAI R" at bounding box center [48, 201] width 27 height 12
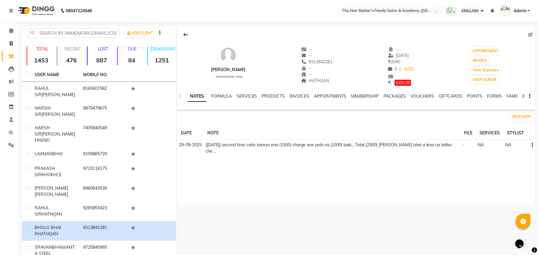
drag, startPoint x: 320, startPoint y: 60, endPoint x: 349, endPoint y: 64, distance: 30.2
click at [349, 64] on div "BHOLO BHAI R HATHIJAN male -- -- 9313842281 -- -- HATHIJAN -- 24-09-2025 ₹ 2000…" at bounding box center [356, 63] width 358 height 46
copy span "9313842281"
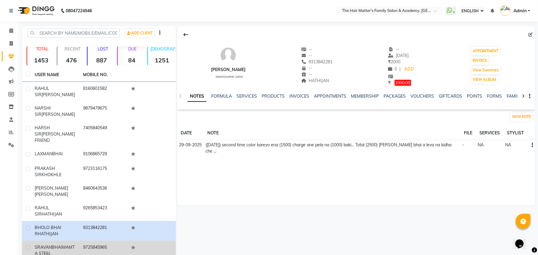
click at [49, 245] on span "MAMTA STEEL" at bounding box center [55, 251] width 40 height 12
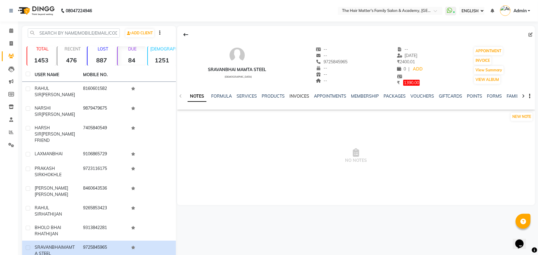
click at [297, 94] on link "INVOICES" at bounding box center [300, 96] width 20 height 5
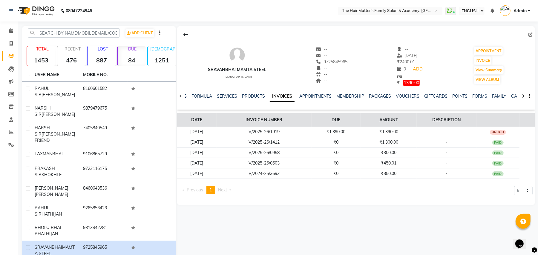
click at [311, 122] on th "INVOICE NUMBER" at bounding box center [264, 120] width 95 height 14
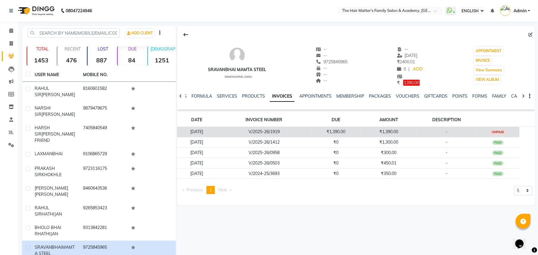
click at [312, 132] on td "V/2025-26/1919" at bounding box center [264, 132] width 95 height 10
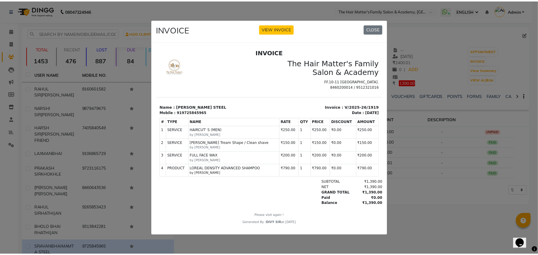
scroll to position [5, 0]
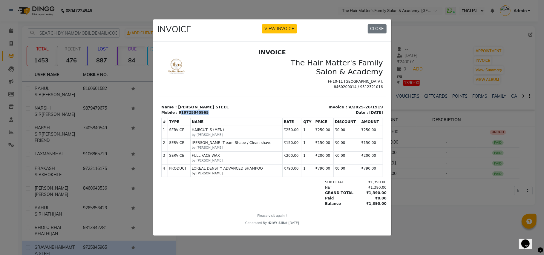
drag, startPoint x: 178, startPoint y: 113, endPoint x: 206, endPoint y: 112, distance: 27.8
click at [206, 112] on div "Mobile : 919725845965" at bounding box center [214, 112] width 107 height 5
copy div "19725845965"
click at [371, 29] on button "CLOSE" at bounding box center [377, 28] width 19 height 9
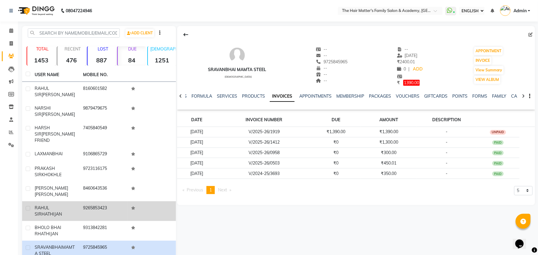
scroll to position [34, 0]
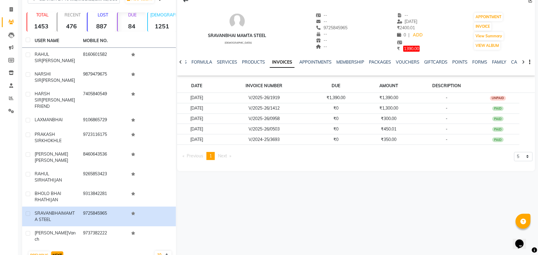
click at [54, 252] on button "NEXT" at bounding box center [57, 256] width 12 height 8
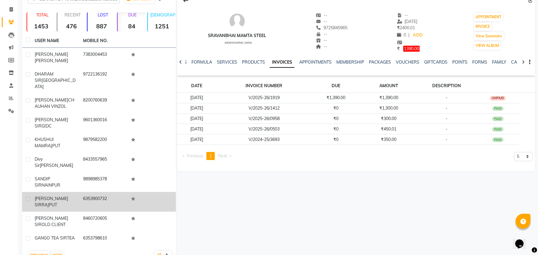
click at [66, 196] on div "SATYAM SIR RAJPUT" at bounding box center [55, 202] width 41 height 13
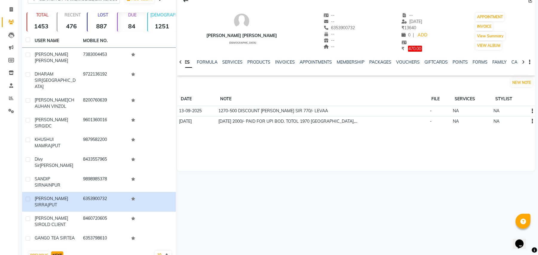
click at [59, 252] on button "NEXT" at bounding box center [57, 256] width 12 height 8
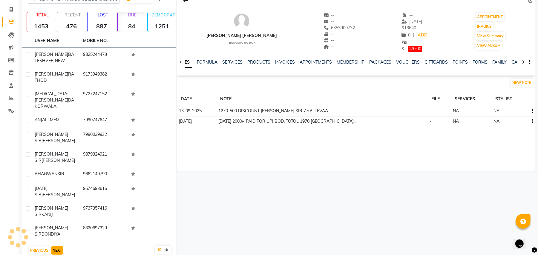
scroll to position [29, 0]
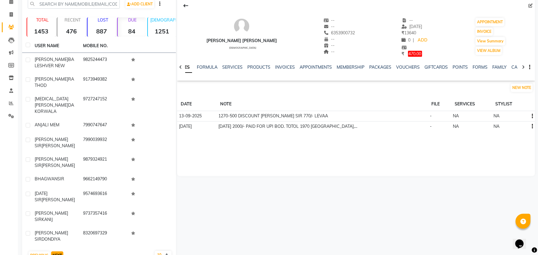
click at [59, 252] on button "NEXT" at bounding box center [57, 256] width 12 height 8
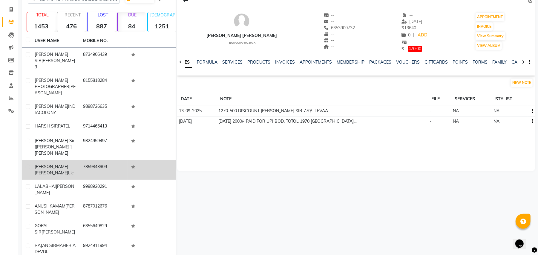
scroll to position [46, 0]
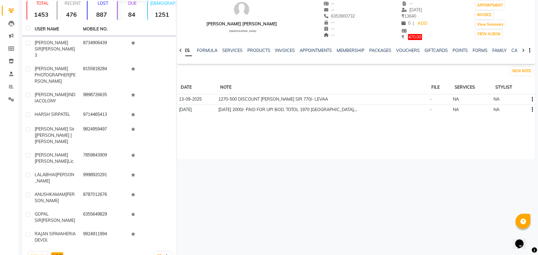
click at [57, 253] on button "NEXT" at bounding box center [57, 257] width 12 height 8
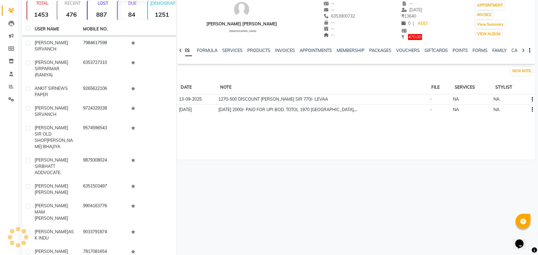
scroll to position [34, 0]
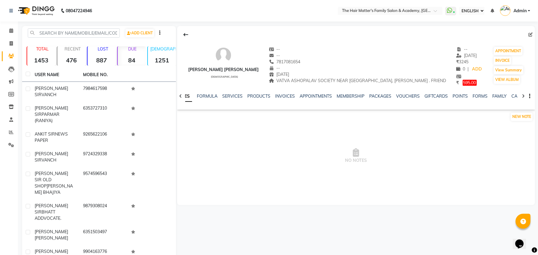
drag, startPoint x: 271, startPoint y: 61, endPoint x: 298, endPoint y: 63, distance: 26.7
click at [298, 63] on div "7817081654" at bounding box center [358, 62] width 178 height 6
copy span "7817081654"
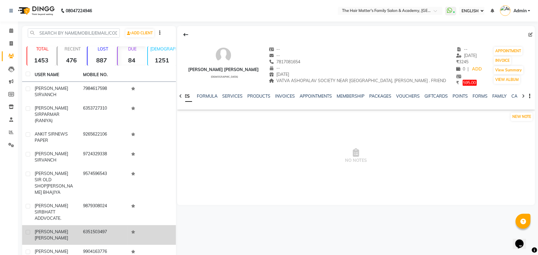
click at [47, 236] on span "JAY SWAMINARAYAN" at bounding box center [51, 238] width 33 height 5
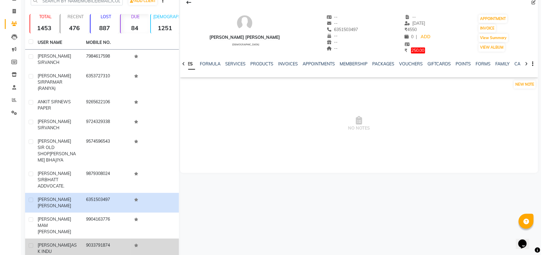
scroll to position [34, 0]
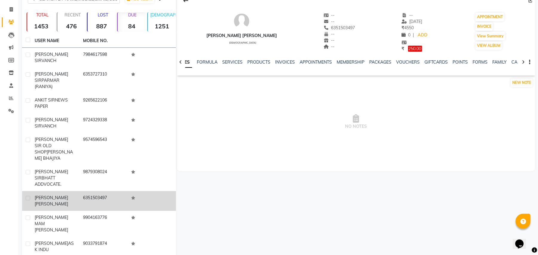
click at [56, 195] on span "JAYRAJ SINH" at bounding box center [51, 197] width 33 height 5
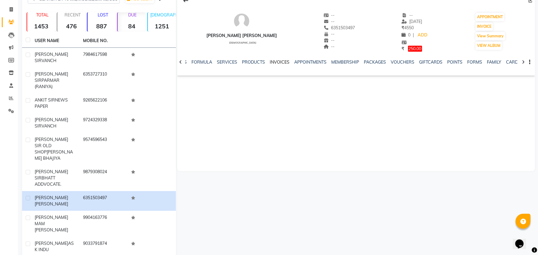
click at [276, 60] on link "INVOICES" at bounding box center [280, 61] width 20 height 5
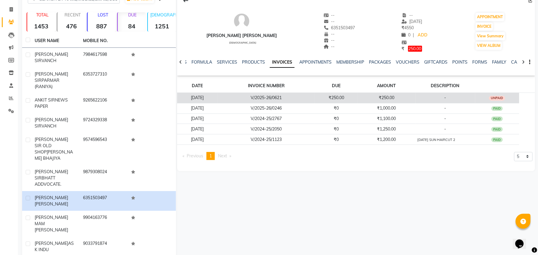
click at [314, 101] on td "V/2025-26/0621" at bounding box center [266, 98] width 97 height 10
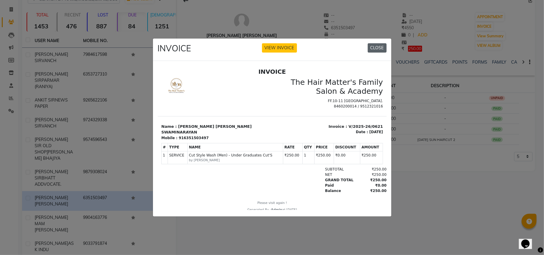
click at [382, 43] on button "CLOSE" at bounding box center [377, 47] width 19 height 9
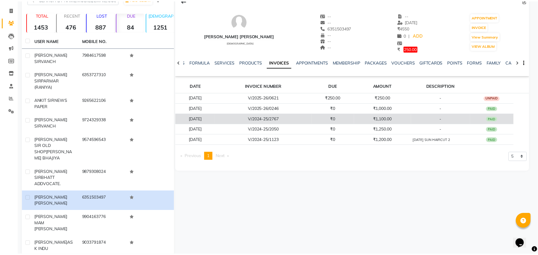
scroll to position [29, 0]
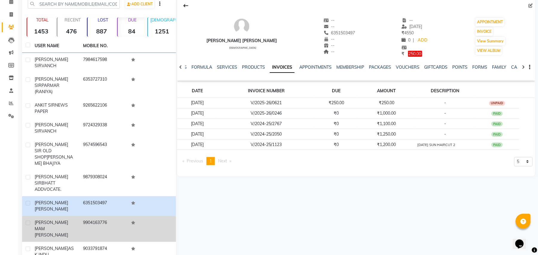
click at [85, 216] on td "9904163776" at bounding box center [104, 229] width 48 height 26
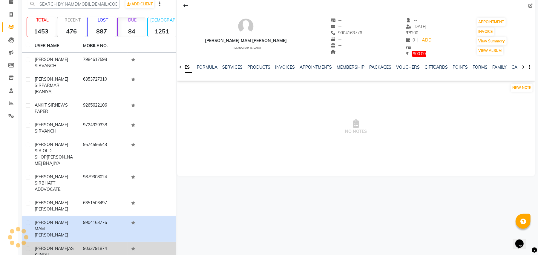
click at [80, 242] on td "9033791874" at bounding box center [104, 252] width 48 height 20
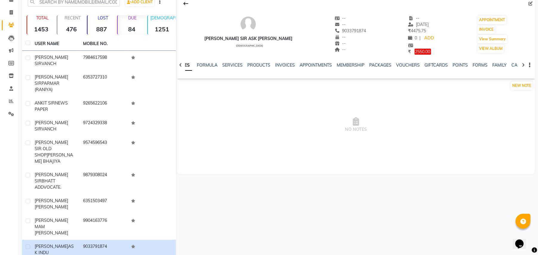
scroll to position [34, 0]
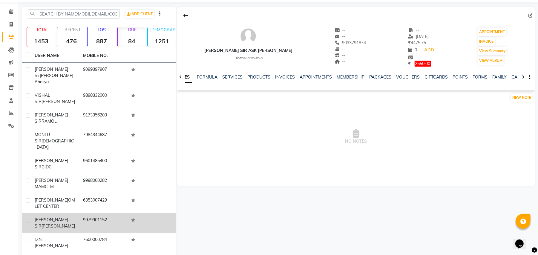
click at [47, 224] on span "RADHEY" at bounding box center [58, 226] width 33 height 5
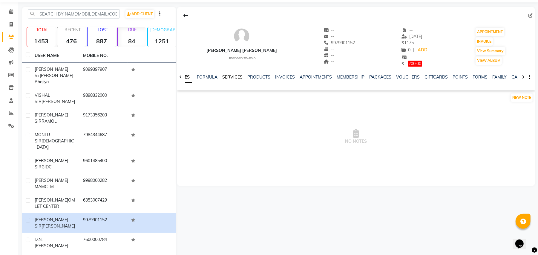
click at [232, 78] on link "SERVICES" at bounding box center [232, 76] width 20 height 5
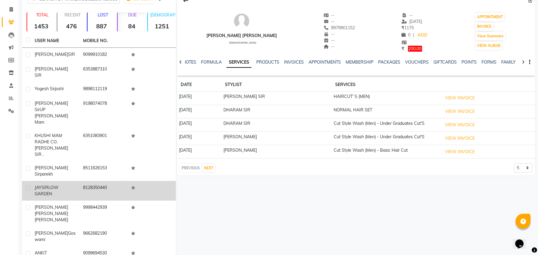
scroll to position [36, 0]
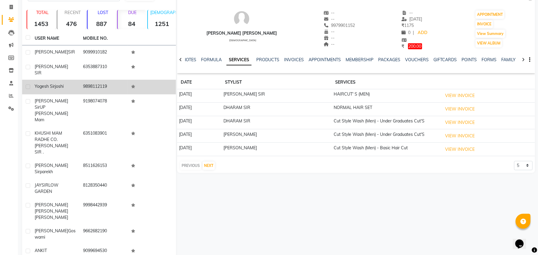
click at [46, 84] on span "yogesh sir" at bounding box center [45, 86] width 20 height 5
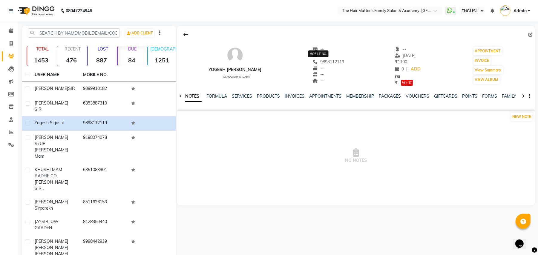
click at [324, 63] on span "9898112119" at bounding box center [329, 61] width 32 height 5
drag, startPoint x: 326, startPoint y: 64, endPoint x: 331, endPoint y: 77, distance: 13.4
click at [327, 65] on div "9898112119" at bounding box center [329, 62] width 32 height 6
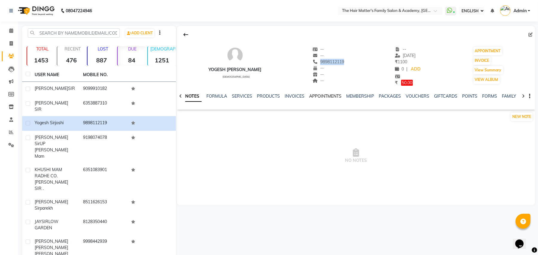
click at [309, 97] on link "APPOINTMENTS" at bounding box center [325, 96] width 32 height 5
click at [274, 95] on link "INVOICES" at bounding box center [275, 96] width 20 height 5
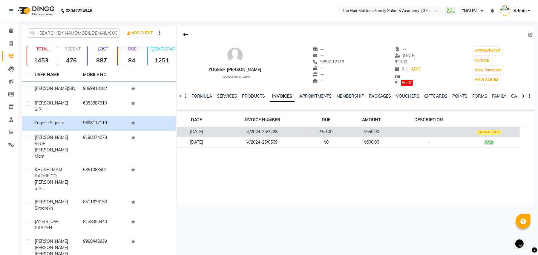
click at [308, 130] on td "V/2024-25/3228" at bounding box center [262, 132] width 93 height 10
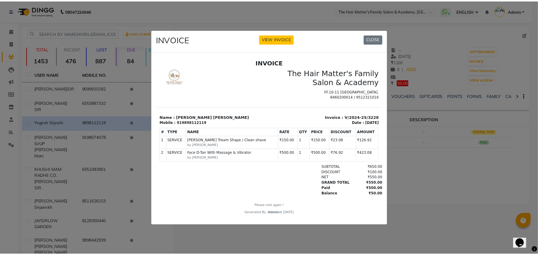
scroll to position [5, 0]
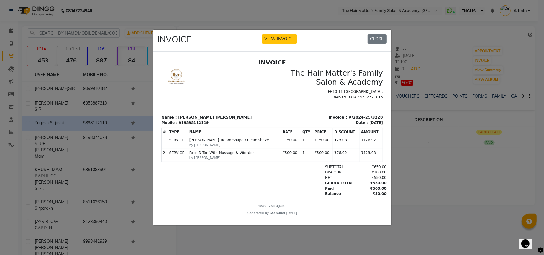
click at [367, 169] on div "₹650.00" at bounding box center [370, 166] width 33 height 5
click at [366, 174] on div "₹100.00" at bounding box center [370, 172] width 33 height 5
click at [367, 182] on div "₹550.00" at bounding box center [370, 183] width 33 height 5
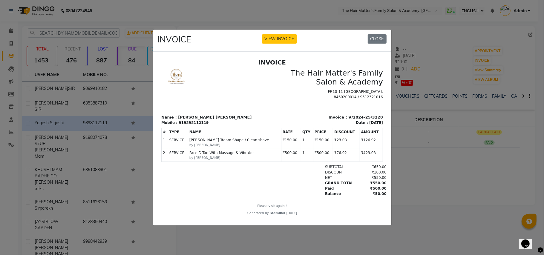
click at [367, 182] on div "₹550.00" at bounding box center [370, 183] width 33 height 5
click at [369, 190] on div "₹500.00" at bounding box center [370, 188] width 33 height 5
click at [368, 198] on div "INVOICE The Hair Matter's Family Salon & Academy FF.10-11 Radhe Corner Hathijan…" at bounding box center [272, 137] width 229 height 157
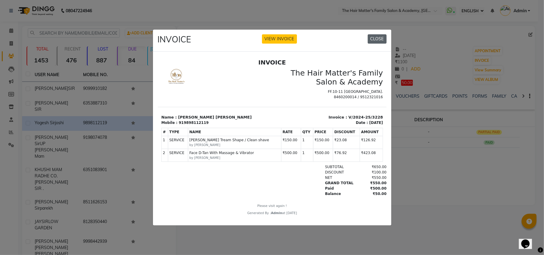
click at [369, 34] on button "CLOSE" at bounding box center [377, 38] width 19 height 9
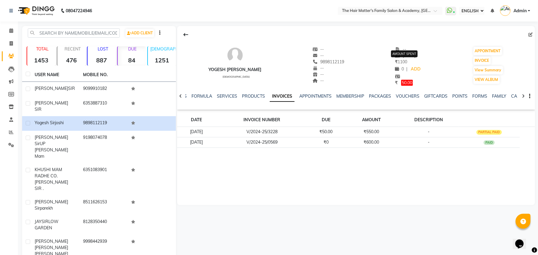
click at [401, 62] on span "₹ 1100" at bounding box center [401, 61] width 12 height 5
click at [416, 56] on span "17-02-2025" at bounding box center [405, 55] width 21 height 5
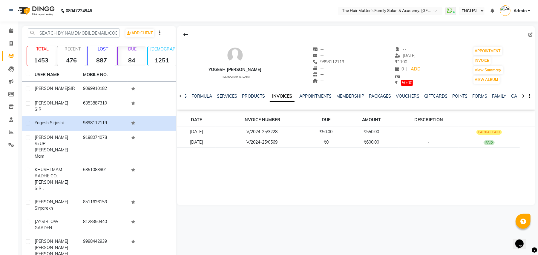
click at [306, 165] on div "yogesh sir joshi male -- -- 9898112119 -- -- -- -- 17-02-2025 ₹ 1100 0 | ADD ₹ …" at bounding box center [356, 115] width 358 height 179
drag, startPoint x: 219, startPoint y: 145, endPoint x: 196, endPoint y: 158, distance: 26.5
click at [196, 158] on div "yogesh sir joshi male -- -- 9898112119 -- -- -- -- 17-02-2025 ₹ 1100 0 | ADD ₹ …" at bounding box center [356, 115] width 358 height 179
click at [205, 163] on div "yogesh sir joshi male -- -- 9898112119 -- -- -- -- 17-02-2025 ₹ 1100 0 | ADD ₹ …" at bounding box center [356, 115] width 358 height 179
click at [207, 163] on div "yogesh sir joshi male -- -- 9898112119 -- -- -- -- 17-02-2025 ₹ 1100 0 | ADD ₹ …" at bounding box center [356, 115] width 358 height 179
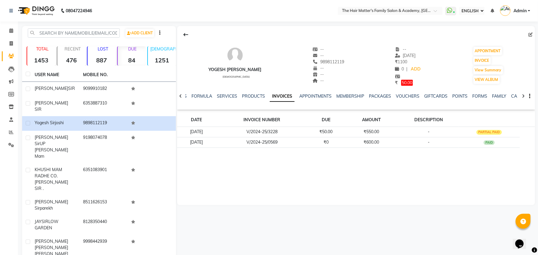
click at [233, 187] on div "yogesh sir joshi male -- -- 9898112119 -- -- -- -- 17-02-2025 ₹ 1100 0 | ADD ₹ …" at bounding box center [356, 115] width 358 height 179
click at [300, 95] on link "APPOINTMENTS" at bounding box center [316, 96] width 32 height 5
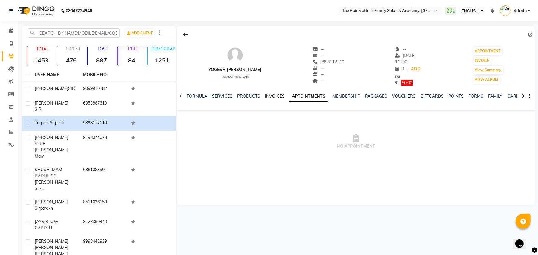
click at [273, 95] on link "INVOICES" at bounding box center [275, 96] width 20 height 5
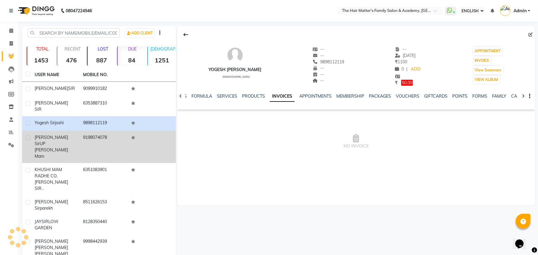
click at [99, 132] on td "9198074078" at bounding box center [104, 147] width 48 height 32
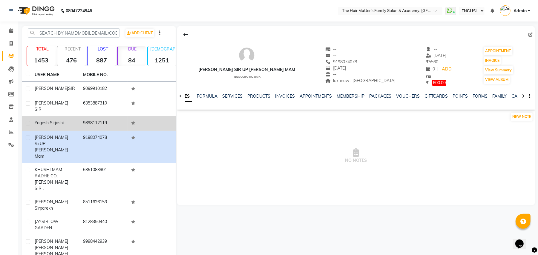
click at [90, 119] on td "9898112119" at bounding box center [104, 123] width 48 height 15
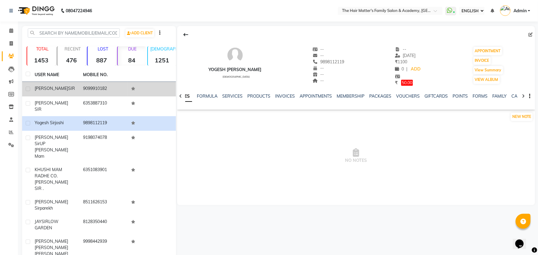
click at [85, 93] on td "9099910182" at bounding box center [104, 89] width 48 height 15
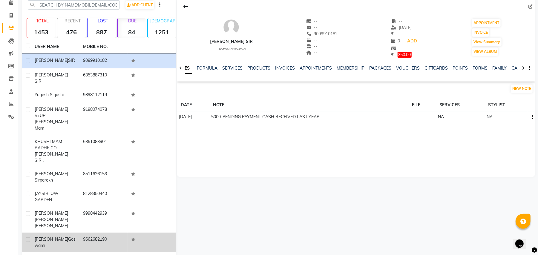
scroll to position [36, 0]
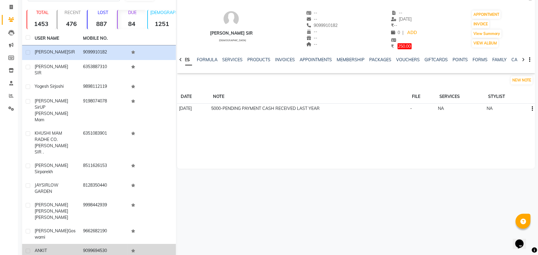
click at [57, 248] on span "ANKIT SIR ROPDA" at bounding box center [51, 254] width 33 height 12
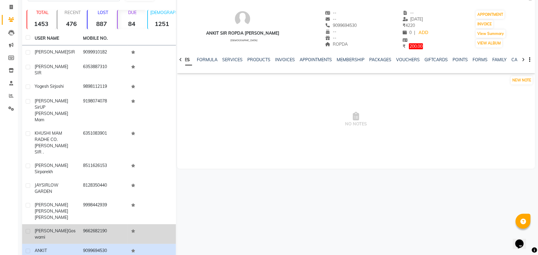
click at [63, 224] on td "ravi sir goswami" at bounding box center [55, 234] width 48 height 20
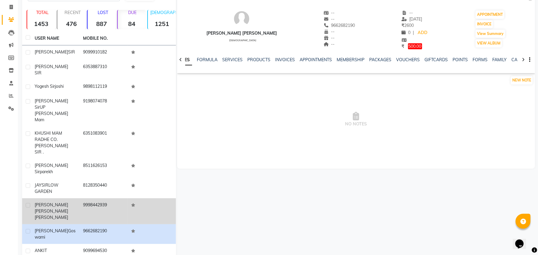
click at [69, 202] on div "RAJ SIR NILESHBHAI DESAI HATHIJAN" at bounding box center [55, 211] width 41 height 19
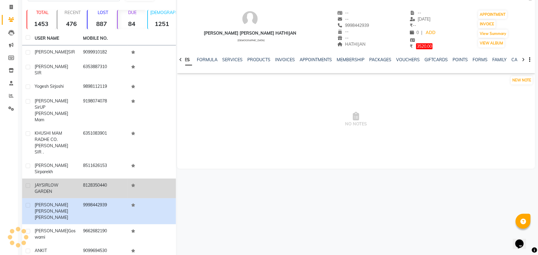
click at [68, 182] on div "JAYSIR LOW GARDEN" at bounding box center [55, 188] width 41 height 13
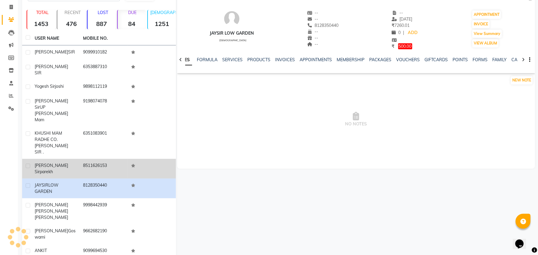
click at [72, 159] on td "bhavesh sir parekh" at bounding box center [55, 169] width 48 height 20
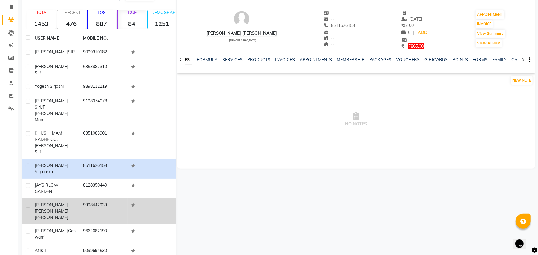
click at [67, 198] on td "RAJ SIR NILESHBHAI DESAI HATHIJAN" at bounding box center [55, 211] width 48 height 26
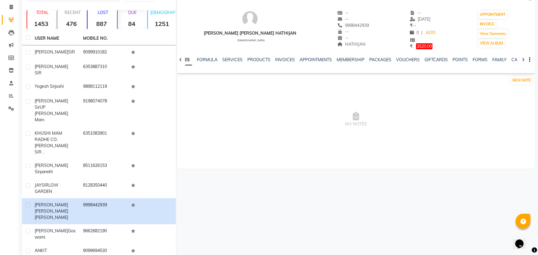
click at [249, 34] on div "RAJ SIR NILESHBHAI DESAI HATHIJAN" at bounding box center [250, 33] width 93 height 6
click at [249, 35] on div "RAJ SIR NILESHBHAI DESAI HATHIJAN" at bounding box center [250, 33] width 93 height 6
click at [264, 35] on div "RAJ SIR NILESHBHAI DESAI HATHIJAN" at bounding box center [250, 33] width 93 height 6
click at [266, 36] on hr at bounding box center [250, 36] width 93 height 0
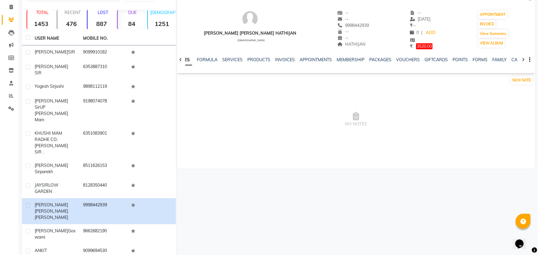
click at [266, 36] on hr at bounding box center [250, 36] width 93 height 0
click at [266, 34] on div "RAJ SIR NILESHBHAI DESAI HATHIJAN" at bounding box center [250, 33] width 93 height 6
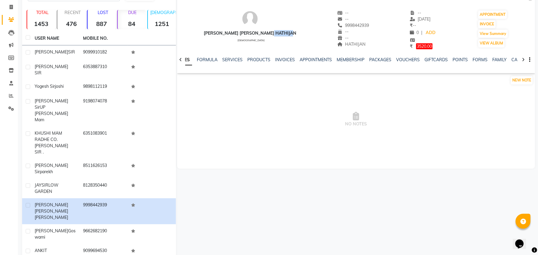
click at [266, 34] on div "RAJ SIR NILESHBHAI DESAI HATHIJAN" at bounding box center [250, 33] width 93 height 6
click at [264, 47] on div "RAJ SIR NILESHBHAI DESAI HATHIJAN male" at bounding box center [250, 30] width 93 height 40
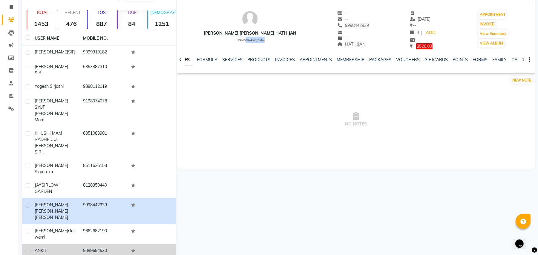
drag, startPoint x: 69, startPoint y: 214, endPoint x: 64, endPoint y: 222, distance: 9.6
click at [66, 219] on tbody "SIDHRAJ SIR 9099910182 DHARMANG SIR 6353887310 yogesh sir joshi 9898112119 SHIV…" at bounding box center [99, 157] width 154 height 225
click at [62, 248] on div "ANKIT SIR ROPDA PRAJAPATI" at bounding box center [55, 257] width 41 height 19
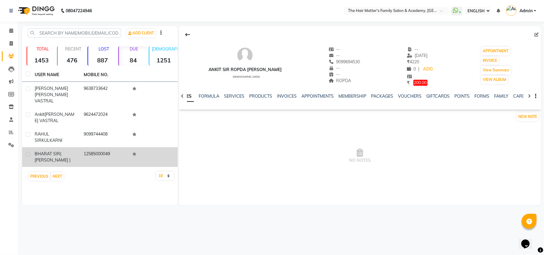
click at [86, 147] on td "12585000049" at bounding box center [104, 157] width 49 height 20
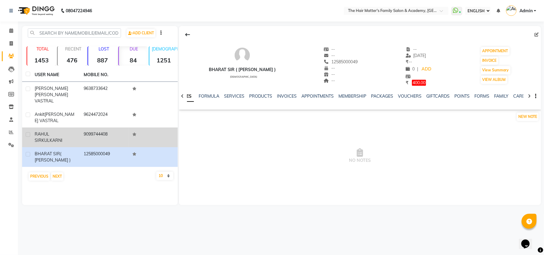
click at [91, 128] on td "9099744408" at bounding box center [104, 138] width 49 height 20
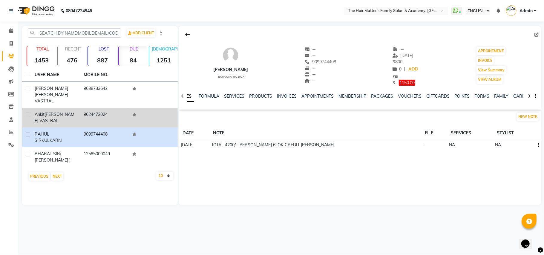
click at [103, 109] on td "9624472024" at bounding box center [104, 118] width 49 height 20
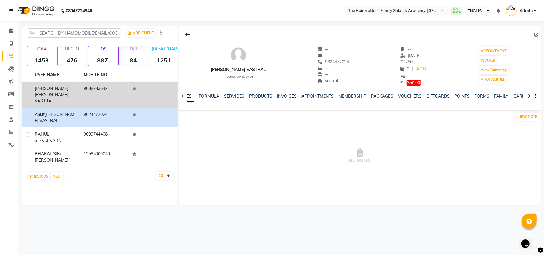
click at [103, 94] on td "9638733642" at bounding box center [104, 95] width 49 height 26
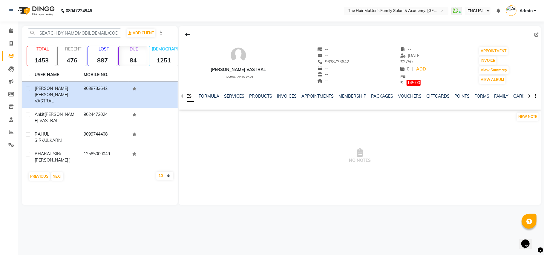
click at [262, 72] on div "AKSHAY SIR PATEL VASTRAL" at bounding box center [238, 70] width 55 height 6
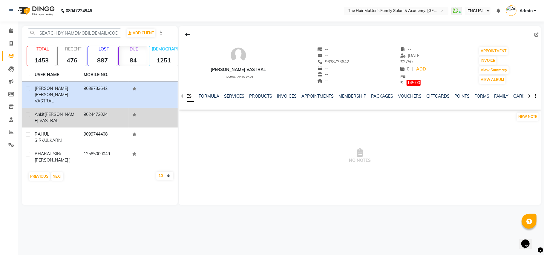
click at [158, 109] on td at bounding box center [153, 118] width 49 height 20
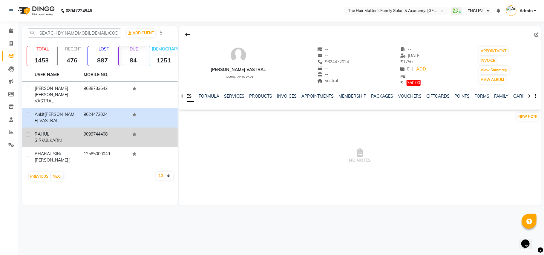
click at [138, 128] on td at bounding box center [153, 138] width 49 height 20
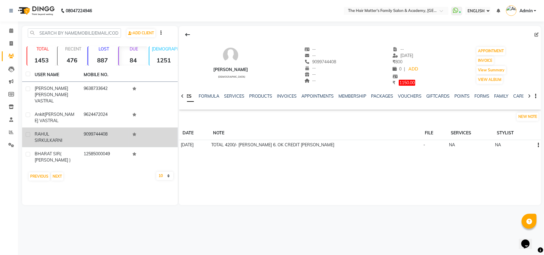
click at [127, 130] on td "9099744408" at bounding box center [104, 138] width 49 height 20
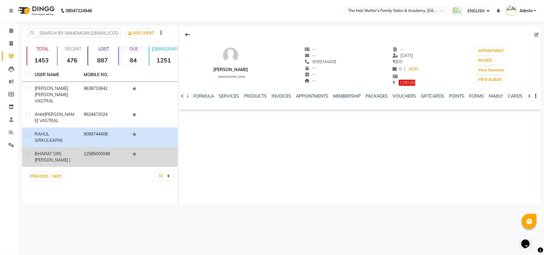
click at [120, 147] on td "12585000049" at bounding box center [104, 157] width 49 height 20
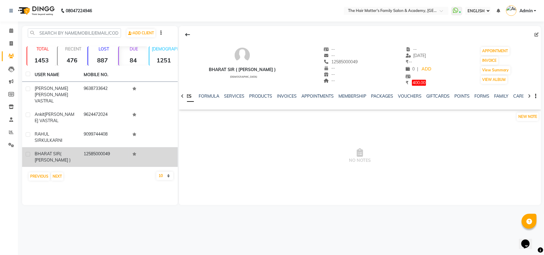
click at [97, 147] on td "12585000049" at bounding box center [104, 157] width 49 height 20
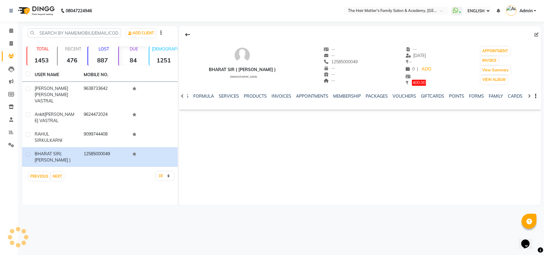
click at [335, 65] on div "12585000049" at bounding box center [341, 62] width 34 height 6
click at [341, 64] on span "12585000049" at bounding box center [341, 61] width 34 height 5
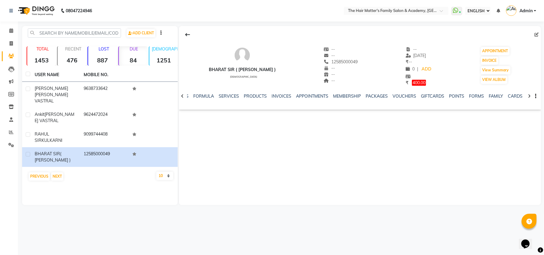
drag, startPoint x: 346, startPoint y: 41, endPoint x: 348, endPoint y: 48, distance: 7.7
click at [346, 41] on div "BHARAT SIR ( SANJAY SIR ) male -- -- 12585000049 -- -- -- -- 22-04-2024 ₹ -- 0 …" at bounding box center [360, 63] width 362 height 46
click at [423, 56] on span "22-04-2024" at bounding box center [416, 55] width 21 height 5
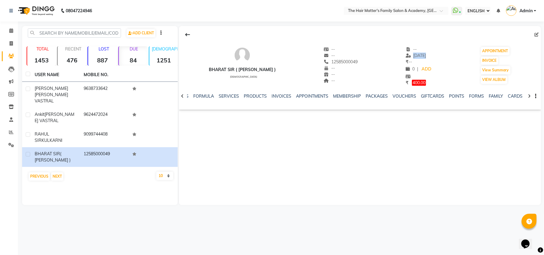
click at [422, 56] on span "22-04-2024" at bounding box center [416, 55] width 21 height 5
click at [275, 95] on link "INVOICES" at bounding box center [282, 96] width 20 height 5
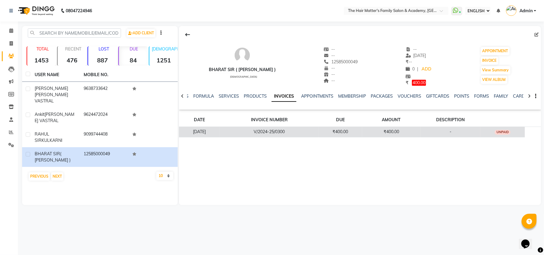
click at [293, 134] on td "V/2024-25/0300" at bounding box center [269, 132] width 99 height 10
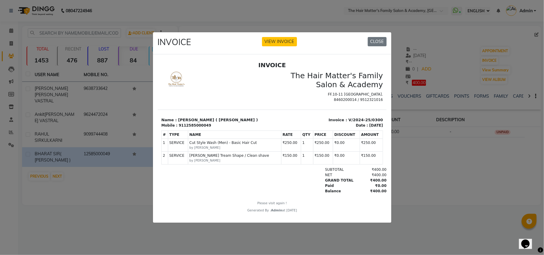
scroll to position [4, 0]
click at [282, 40] on button "VIEW INVOICE" at bounding box center [279, 41] width 35 height 9
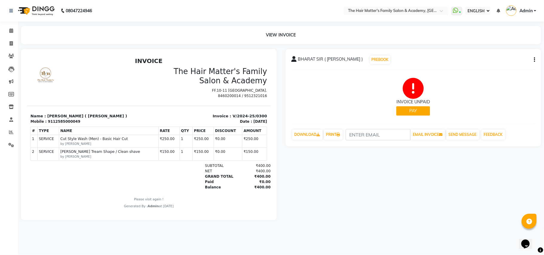
scroll to position [5, 0]
click at [147, 206] on span "Admin" at bounding box center [152, 206] width 11 height 4
click at [201, 183] on div "Paid" at bounding box center [218, 181] width 35 height 5
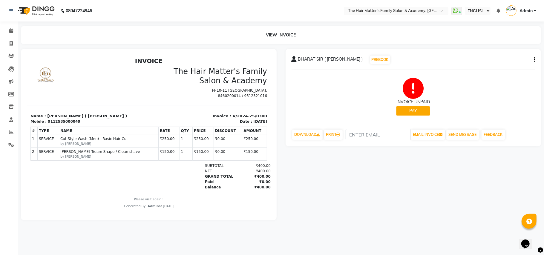
drag, startPoint x: 257, startPoint y: 157, endPoint x: 251, endPoint y: 173, distance: 17.9
click at [251, 173] on div "INVOICE The Hair Matter's Family Salon & Academy FF.10-11 Radhe Corner Hathijan…" at bounding box center [149, 133] width 244 height 152
click at [255, 142] on table "# TYPE NAME RATE QTY PRICE DISCOUNT AMOUNT 1 SERVICE SERVICE 2" at bounding box center [148, 143] width 237 height 34
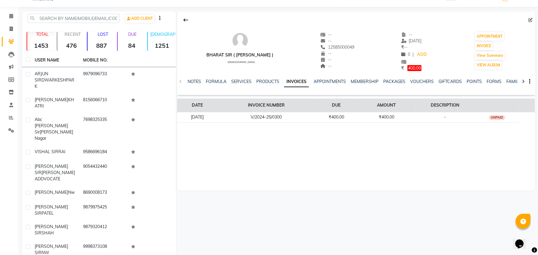
scroll to position [19, 0]
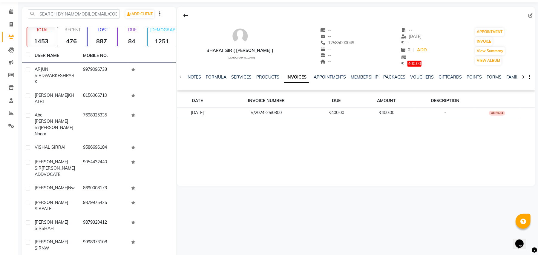
click at [343, 83] on div "NOTES FORMULA SERVICES PRODUCTS INVOICES APPOINTMENTS MEMBERSHIP PACKAGES VOUCH…" at bounding box center [349, 79] width 323 height 11
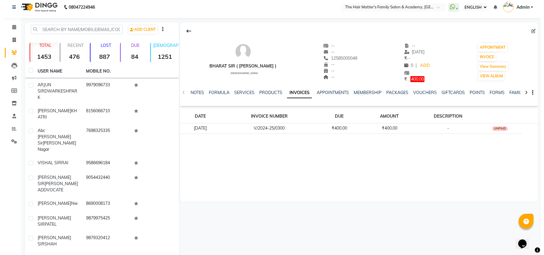
scroll to position [0, 0]
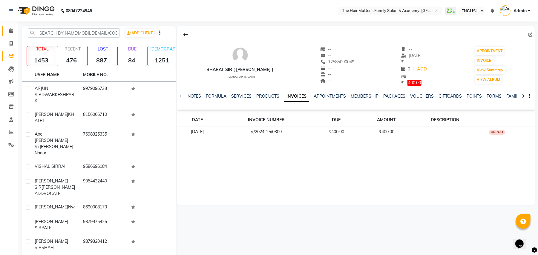
click at [15, 35] on link "CALENDAR" at bounding box center [9, 31] width 14 height 10
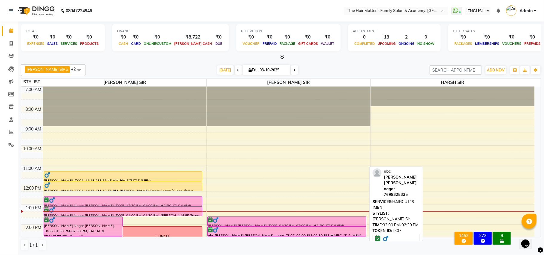
click at [242, 232] on div at bounding box center [287, 230] width 158 height 6
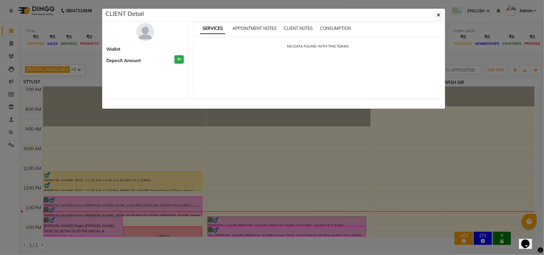
select select "6"
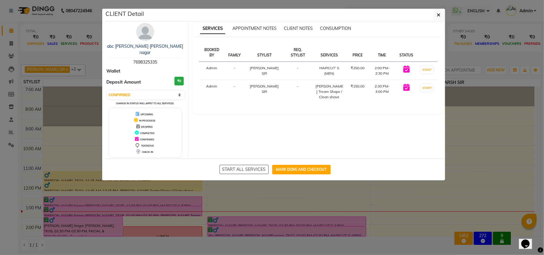
click at [218, 79] on td "Admin" at bounding box center [212, 71] width 26 height 18
click at [215, 95] on td "Admin" at bounding box center [212, 92] width 26 height 24
click at [207, 78] on td "Admin" at bounding box center [212, 71] width 26 height 18
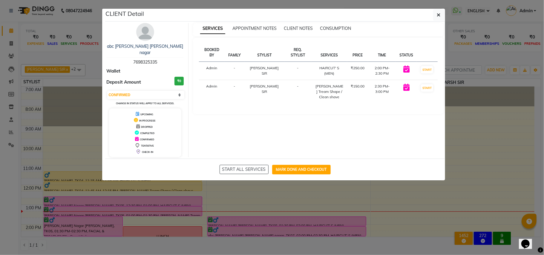
click at [207, 78] on td "Admin" at bounding box center [212, 71] width 26 height 18
click at [210, 74] on td "Admin" at bounding box center [212, 71] width 26 height 18
click at [214, 93] on td "Admin" at bounding box center [212, 92] width 26 height 24
click at [437, 13] on icon "button" at bounding box center [439, 15] width 4 height 5
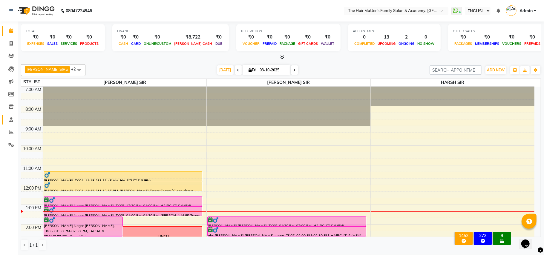
click at [8, 123] on link "STAFF" at bounding box center [9, 120] width 14 height 10
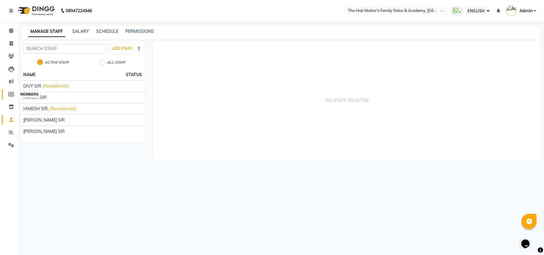
click at [12, 95] on icon at bounding box center [11, 94] width 6 height 4
select select
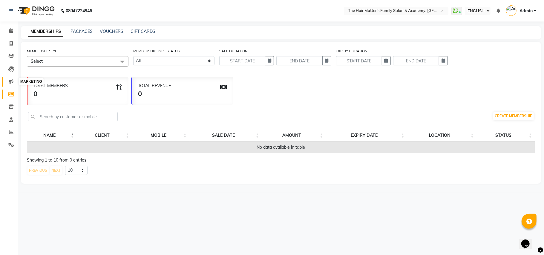
click at [7, 81] on span at bounding box center [11, 81] width 10 height 7
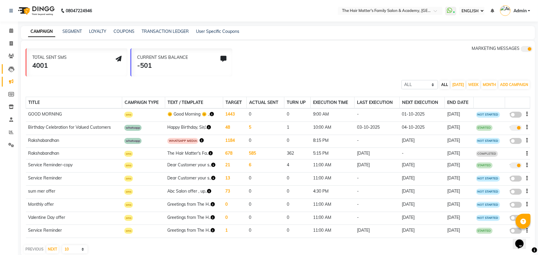
click at [5, 68] on link "LEADS" at bounding box center [9, 69] width 14 height 10
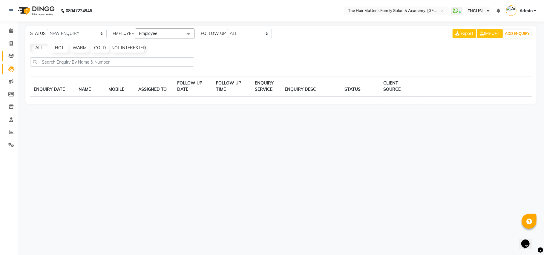
select select "10"
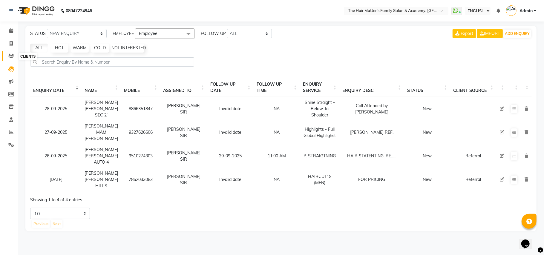
click at [12, 54] on icon at bounding box center [11, 56] width 6 height 4
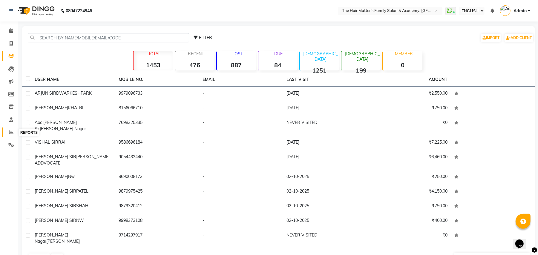
click at [10, 133] on icon at bounding box center [11, 132] width 4 height 4
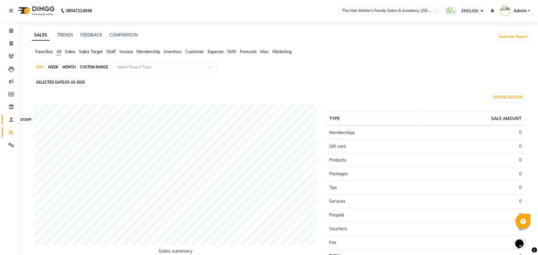
click at [13, 117] on span at bounding box center [11, 120] width 10 height 7
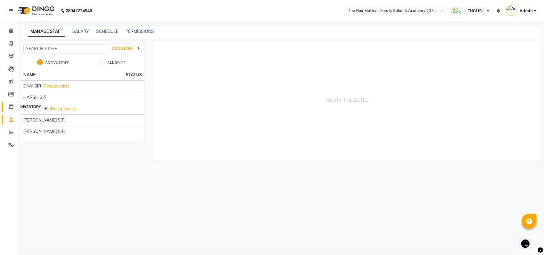
click at [14, 105] on span at bounding box center [11, 107] width 10 height 7
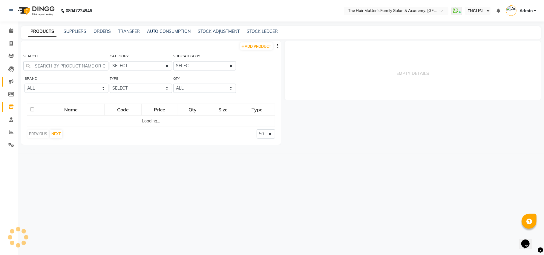
select select
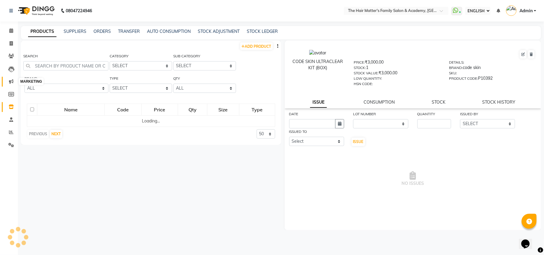
click at [11, 81] on icon at bounding box center [11, 81] width 4 height 4
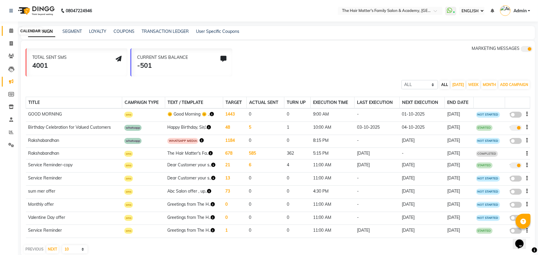
click at [9, 31] on icon at bounding box center [11, 30] width 4 height 4
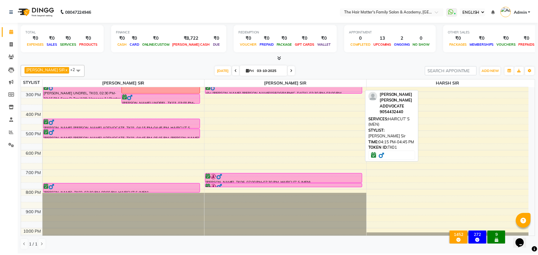
scroll to position [170, 0]
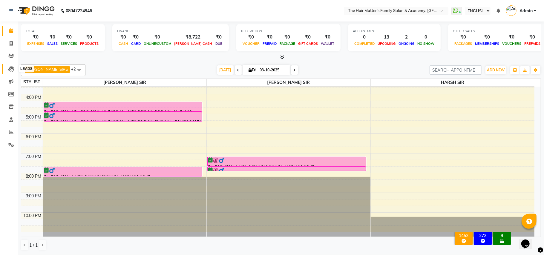
click at [9, 66] on icon at bounding box center [11, 69] width 6 height 6
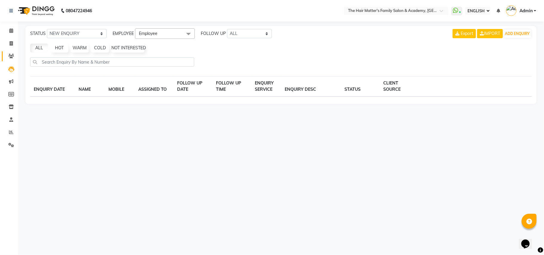
select select "10"
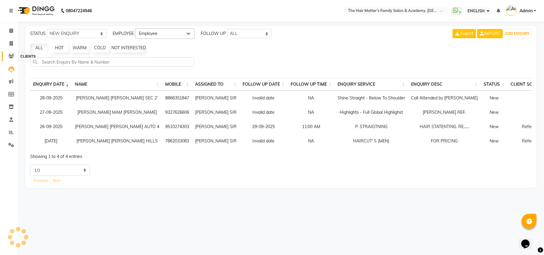
click at [10, 56] on icon at bounding box center [11, 56] width 6 height 4
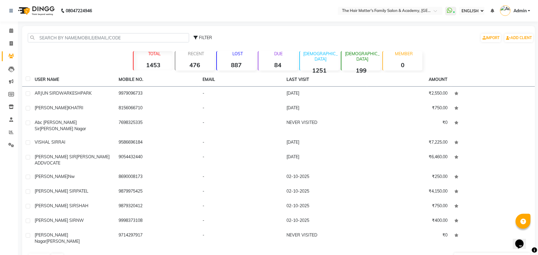
click at [283, 60] on div "DUE 84" at bounding box center [278, 60] width 40 height 19
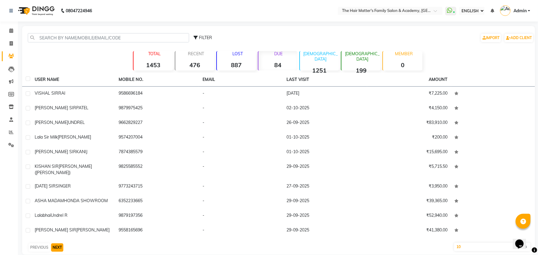
click at [57, 245] on button "NEXT" at bounding box center [57, 248] width 12 height 8
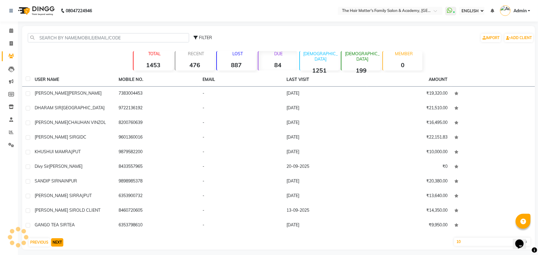
click at [57, 245] on button "NEXT" at bounding box center [57, 243] width 12 height 8
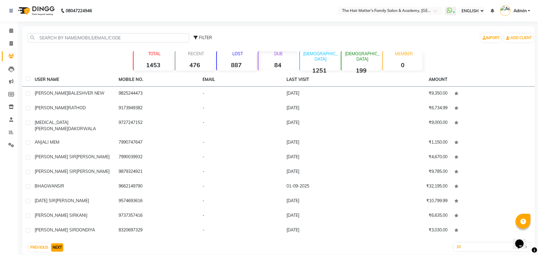
click at [57, 245] on button "NEXT" at bounding box center [57, 248] width 12 height 8
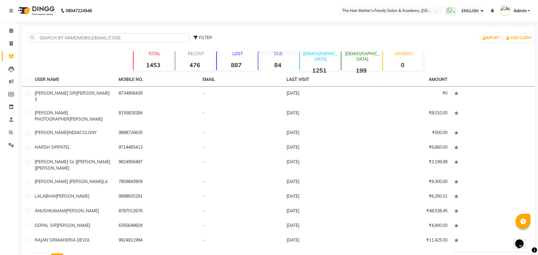
click at [57, 254] on button "NEXT" at bounding box center [57, 258] width 12 height 8
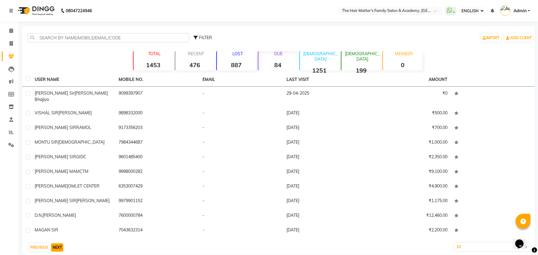
click at [56, 244] on button "NEXT" at bounding box center [57, 248] width 12 height 8
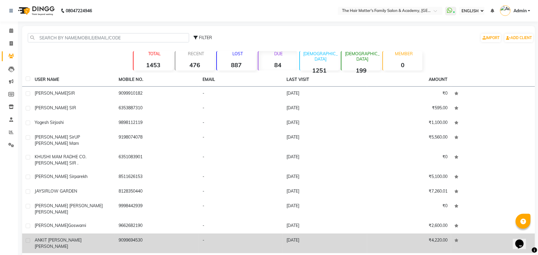
click at [66, 237] on td "ANKIT SIR ROPDA PRAJAPATI" at bounding box center [73, 244] width 84 height 20
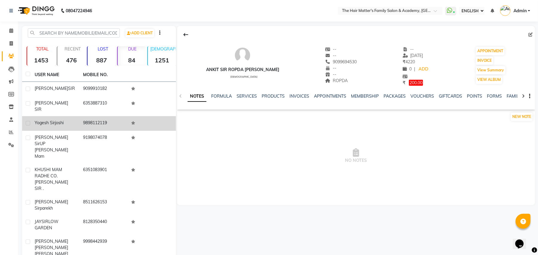
click at [67, 116] on td "yogesh sir joshi" at bounding box center [55, 123] width 48 height 15
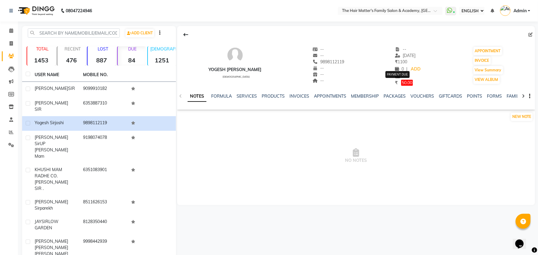
click at [401, 82] on span "50.00" at bounding box center [407, 83] width 12 height 6
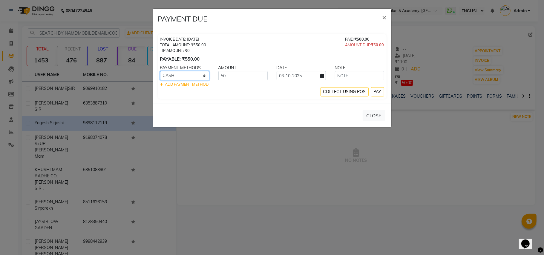
click at [177, 79] on select "CARD GPay UPI PhonePe PayTM CASH ONLINE" at bounding box center [184, 75] width 49 height 9
select select "2"
click at [160, 71] on select "CARD GPay UPI PhonePe PayTM CASH ONLINE" at bounding box center [184, 75] width 49 height 9
click at [302, 78] on input "03-10-2025" at bounding box center [301, 75] width 49 height 9
select select "10"
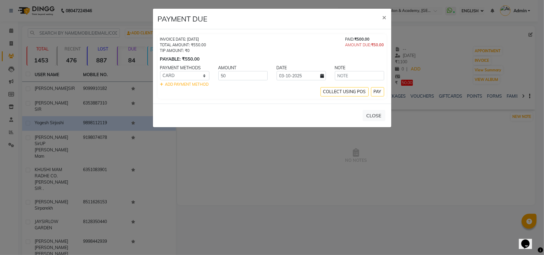
select select "2025"
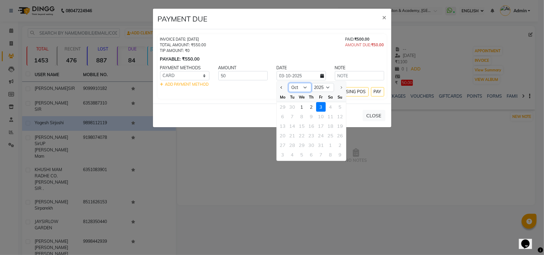
click at [298, 90] on select "Jan Feb Mar Apr May Jun Jul Aug Sep Oct" at bounding box center [300, 87] width 23 height 9
select select "2"
click at [289, 83] on select "Jan Feb Mar Apr May Jun Jul Aug Sep Oct" at bounding box center [300, 87] width 23 height 9
click at [373, 93] on button "PAY" at bounding box center [377, 91] width 13 height 9
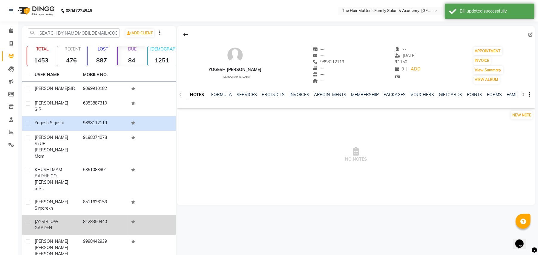
scroll to position [36, 0]
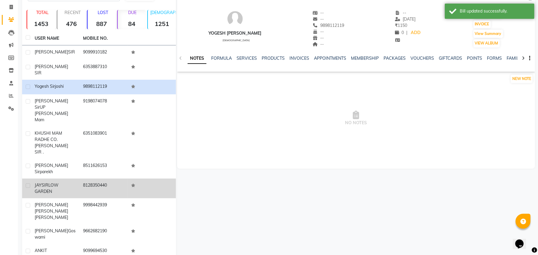
click at [63, 179] on td "JAYSIR LOW GARDEN" at bounding box center [55, 189] width 48 height 20
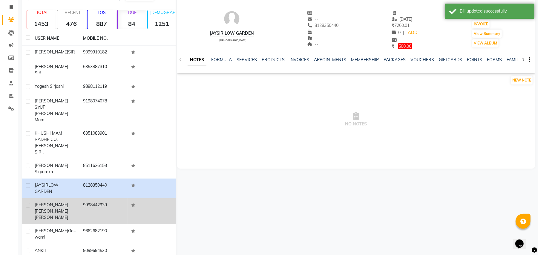
click at [62, 202] on span "RAJ SIR NILESHBHAI" at bounding box center [51, 208] width 33 height 12
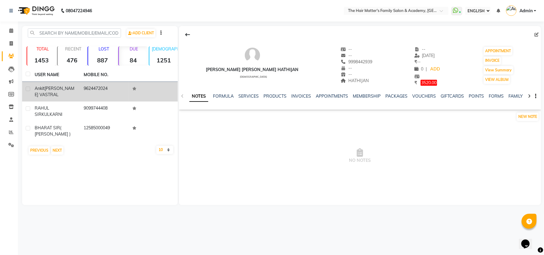
click at [62, 90] on span "patel VASTRAL" at bounding box center [55, 92] width 40 height 12
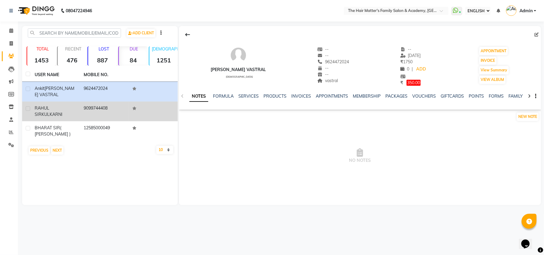
click at [56, 111] on div "RAHUL SIR KULKARNI" at bounding box center [56, 111] width 42 height 13
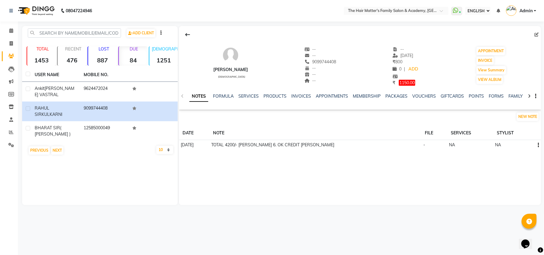
click at [528, 13] on span "Admin" at bounding box center [526, 11] width 13 height 6
click at [514, 42] on link "Sign out" at bounding box center [506, 42] width 55 height 9
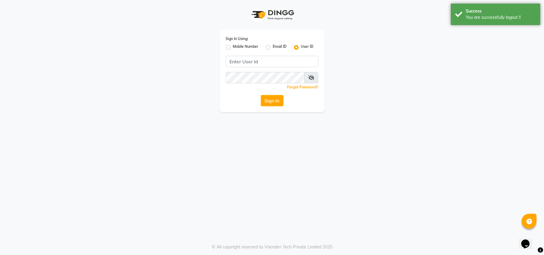
click at [233, 47] on label "Mobile Number" at bounding box center [246, 47] width 26 height 7
click at [233, 47] on input "Mobile Number" at bounding box center [235, 46] width 4 height 4
radio input "true"
radio input "false"
click at [274, 67] on div "Sign In Using: Mobile Number Email ID User ID Country Code × +91 Remember me Fo…" at bounding box center [272, 71] width 105 height 83
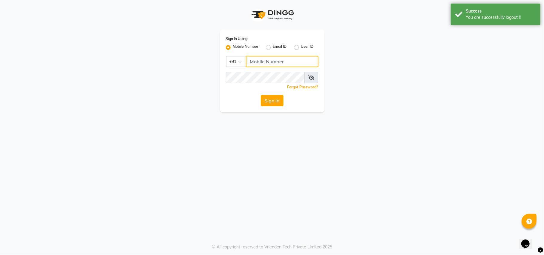
click at [276, 66] on input "Username" at bounding box center [282, 61] width 73 height 11
type input "8485953765"
click at [267, 97] on button "Sign In" at bounding box center [272, 100] width 23 height 11
